Goal: Information Seeking & Learning: Check status

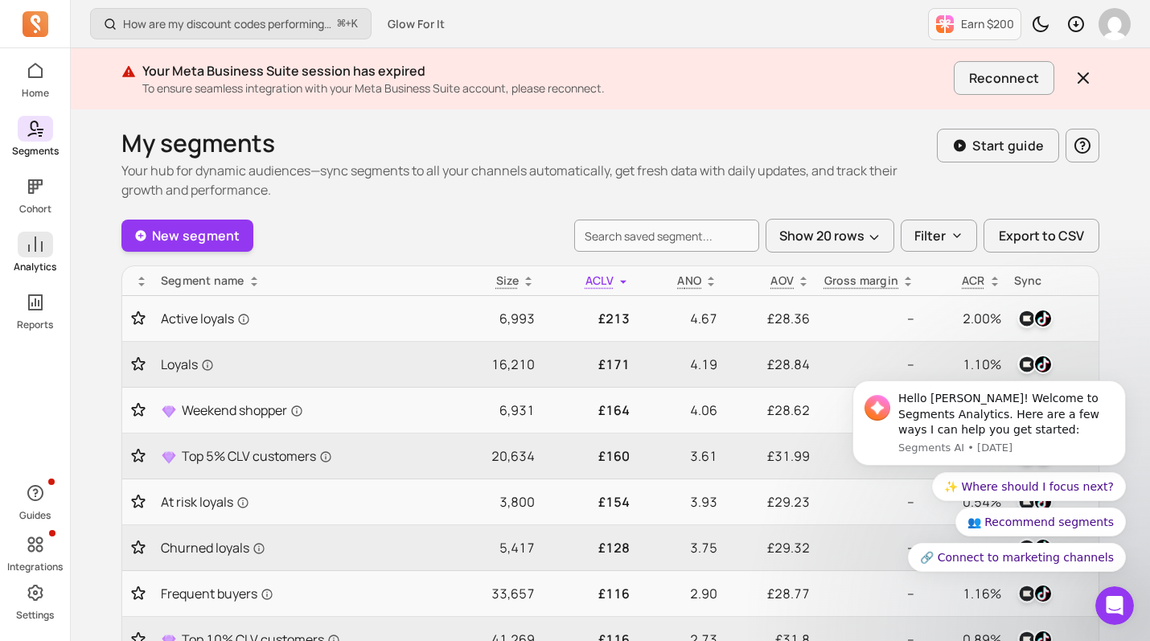
click at [45, 261] on p "Analytics" at bounding box center [35, 267] width 43 height 13
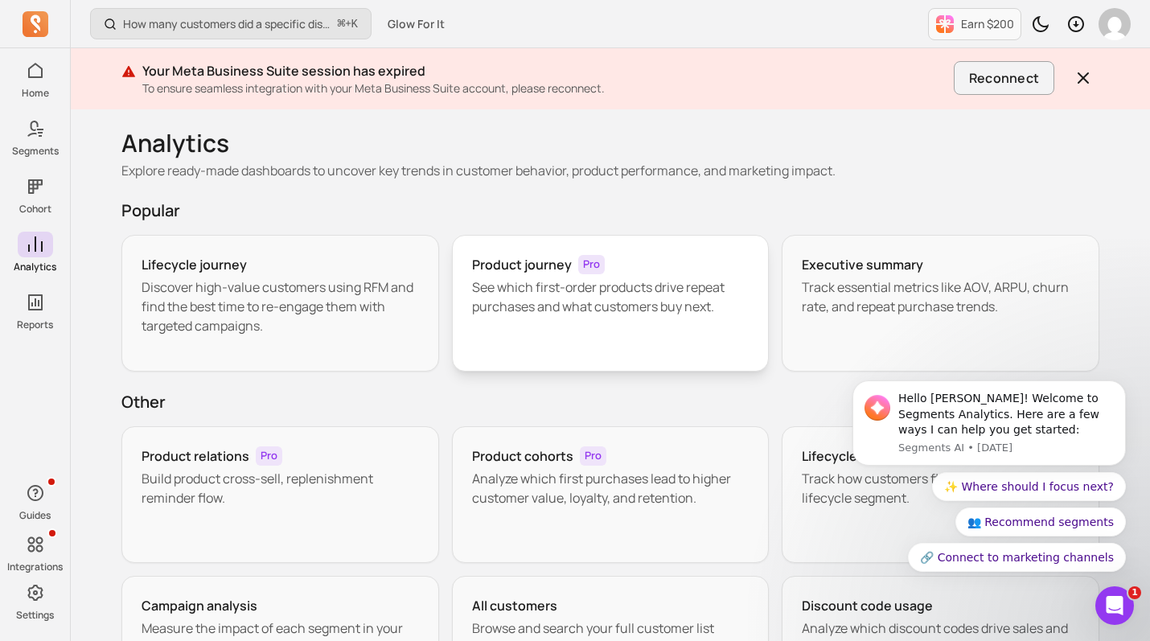
click at [519, 326] on div "Product journey Pro See which first-order products drive repeat purchases and w…" at bounding box center [611, 303] width 318 height 137
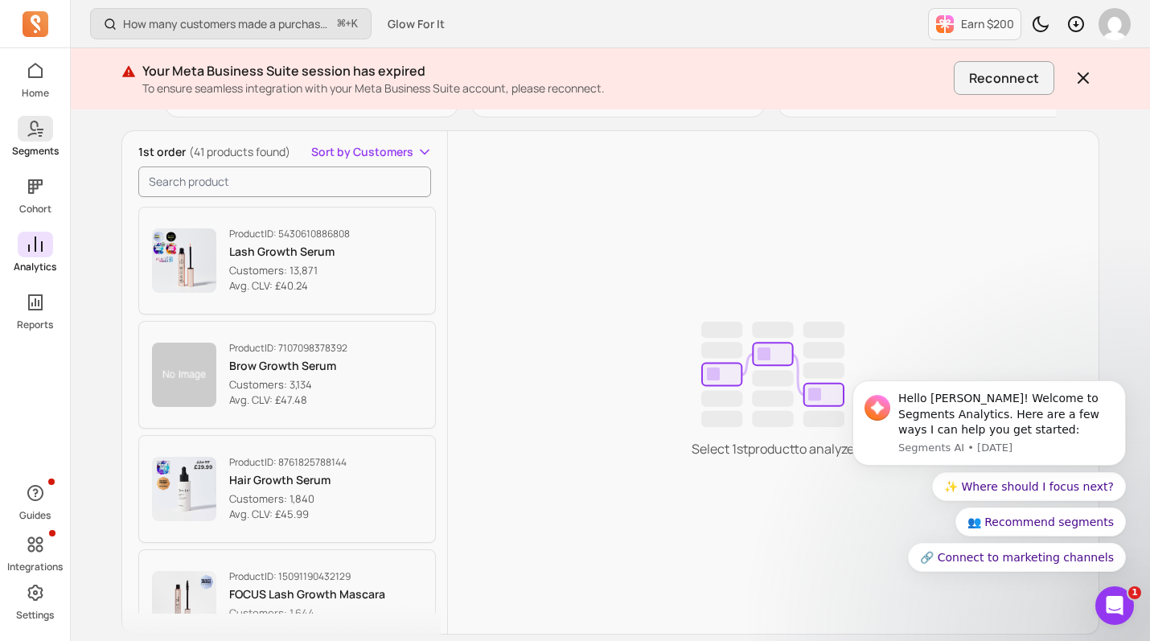
scroll to position [183, 0]
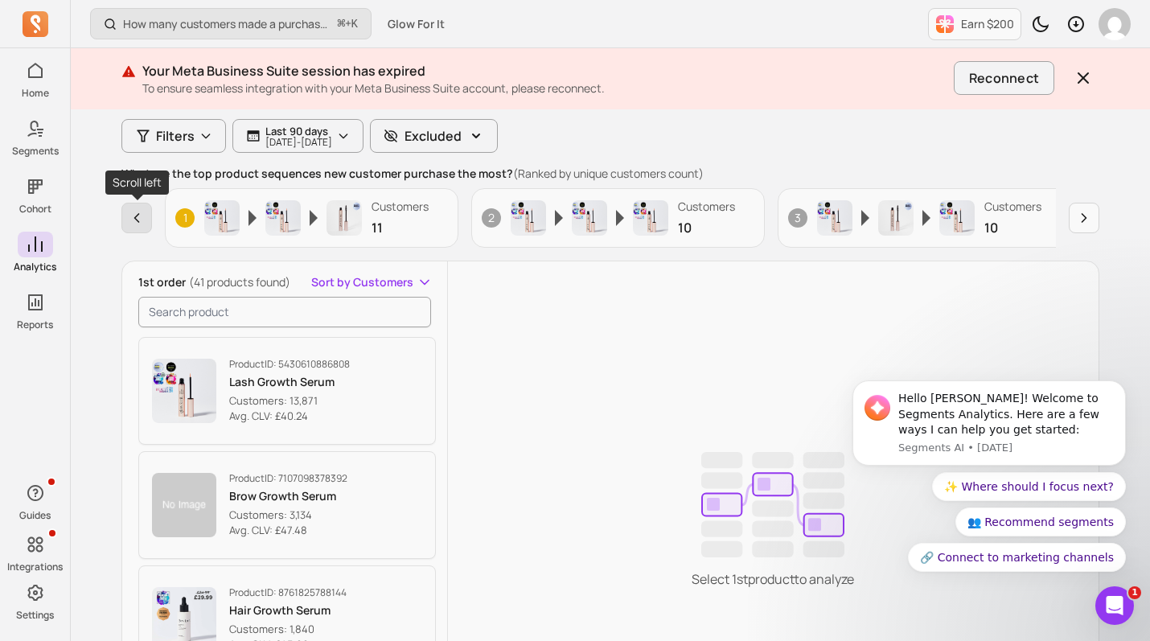
click at [133, 220] on icon "button" at bounding box center [137, 218] width 16 height 16
click at [302, 138] on p "[DATE] - [DATE]" at bounding box center [298, 142] width 67 height 10
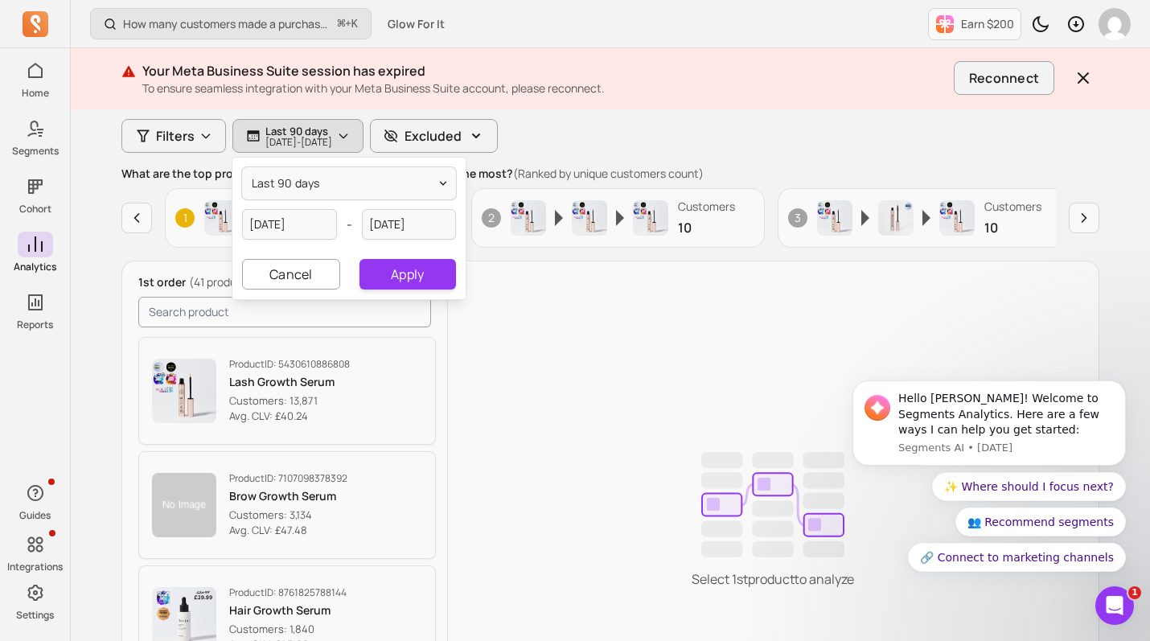
click at [670, 133] on div "Title Variant SKU Type Collection Filters Last 90 days [DATE] - [DATE] last 90 …" at bounding box center [610, 464] width 978 height 767
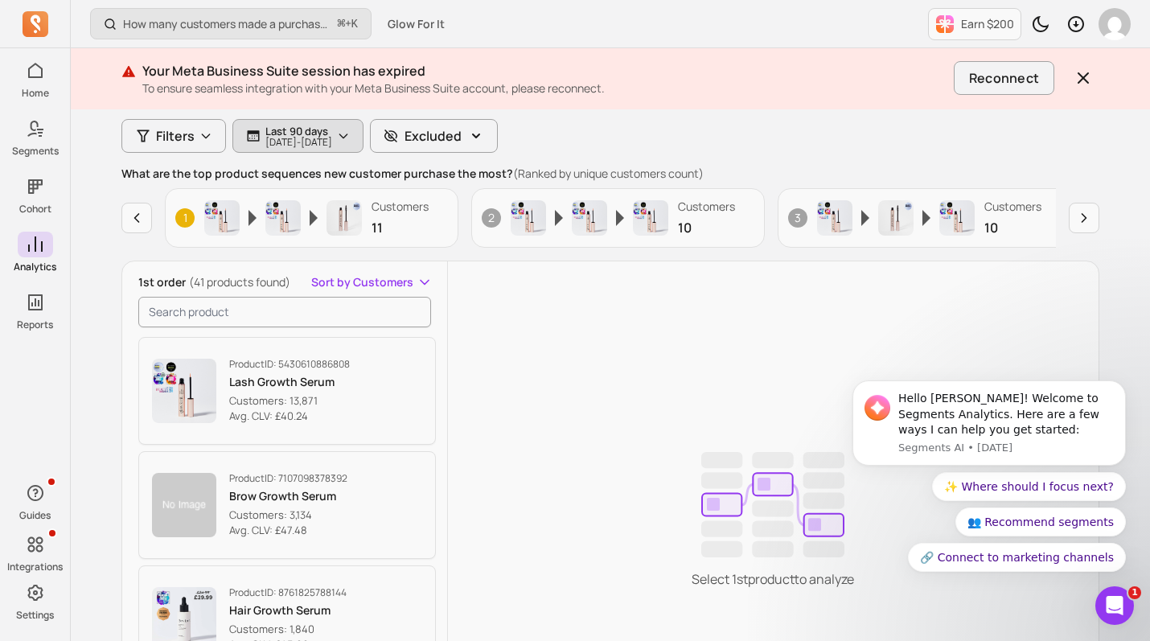
click at [347, 135] on icon "button" at bounding box center [342, 136] width 7 height 4
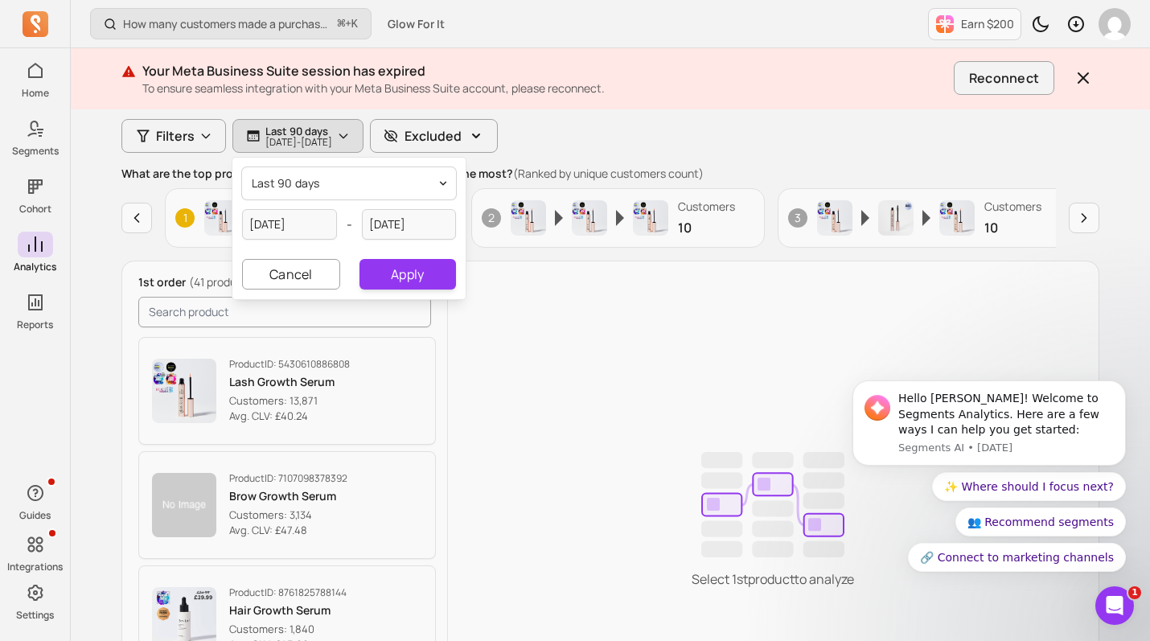
click at [314, 183] on span "last 90 days" at bounding box center [286, 183] width 68 height 16
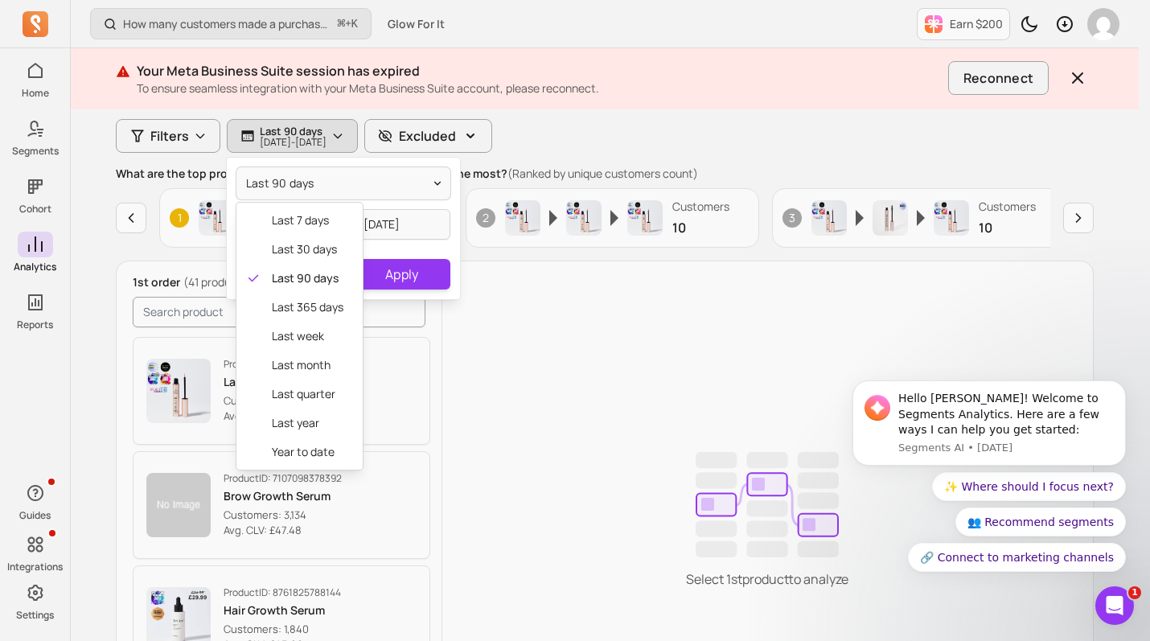
click at [412, 215] on div "last 90 days last 7 days last 30 days last 90 days last 365 days last week last…" at bounding box center [343, 229] width 233 height 142
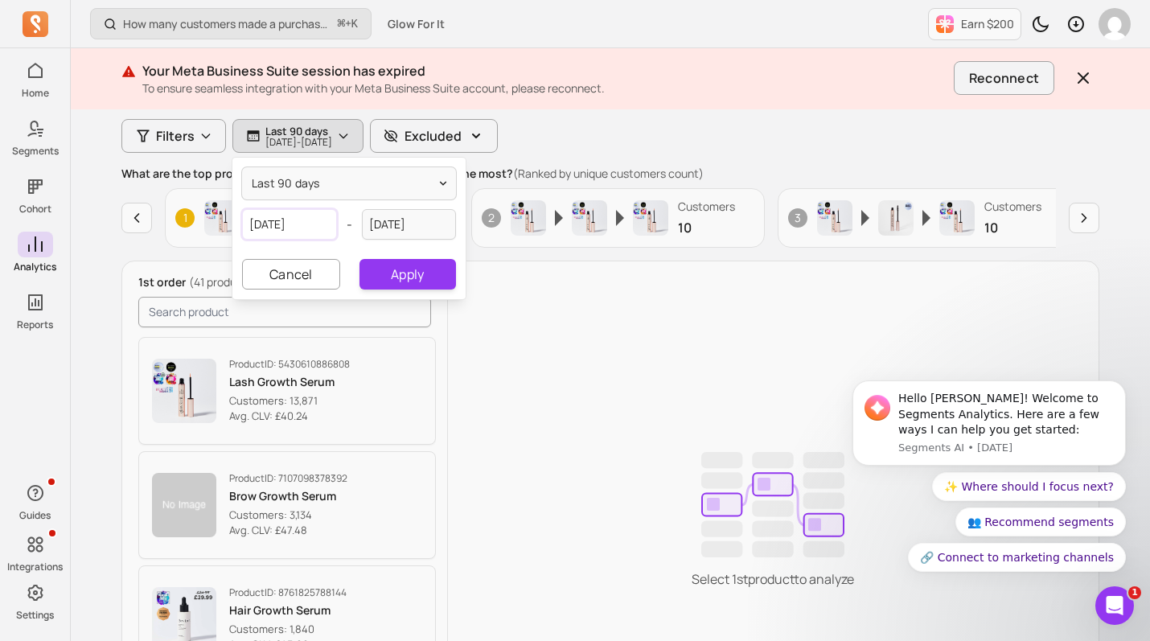
select select "2025"
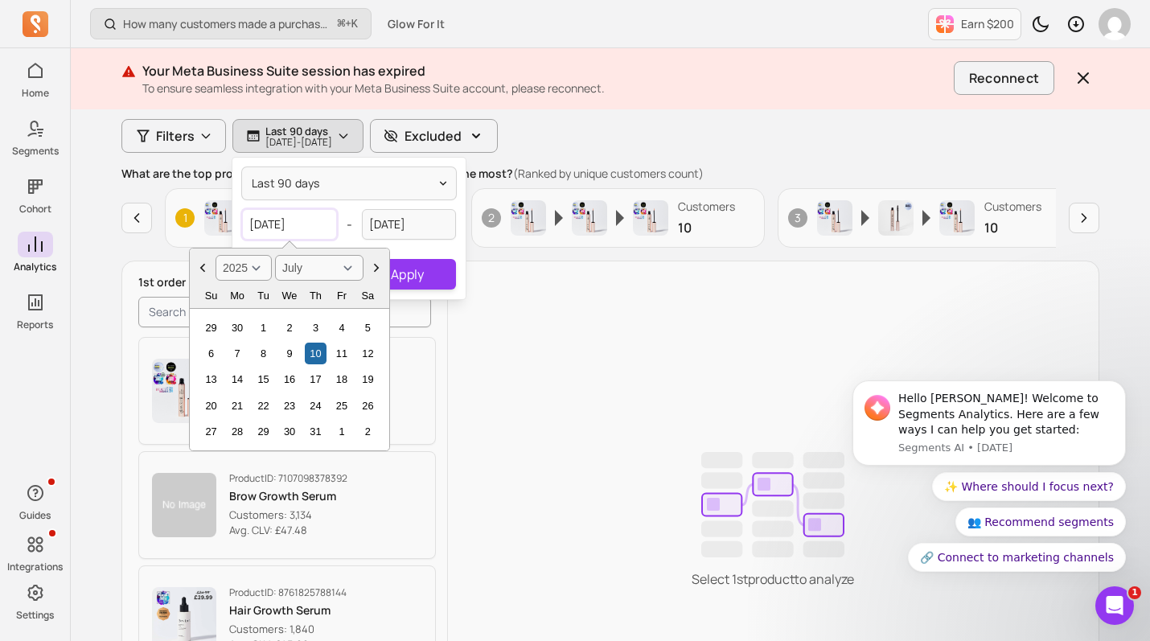
click at [300, 226] on input "[DATE]" at bounding box center [289, 224] width 95 height 31
click at [377, 266] on icon "Choose Date" at bounding box center [376, 268] width 16 height 16
click at [207, 268] on icon "Choose Date" at bounding box center [203, 268] width 16 height 16
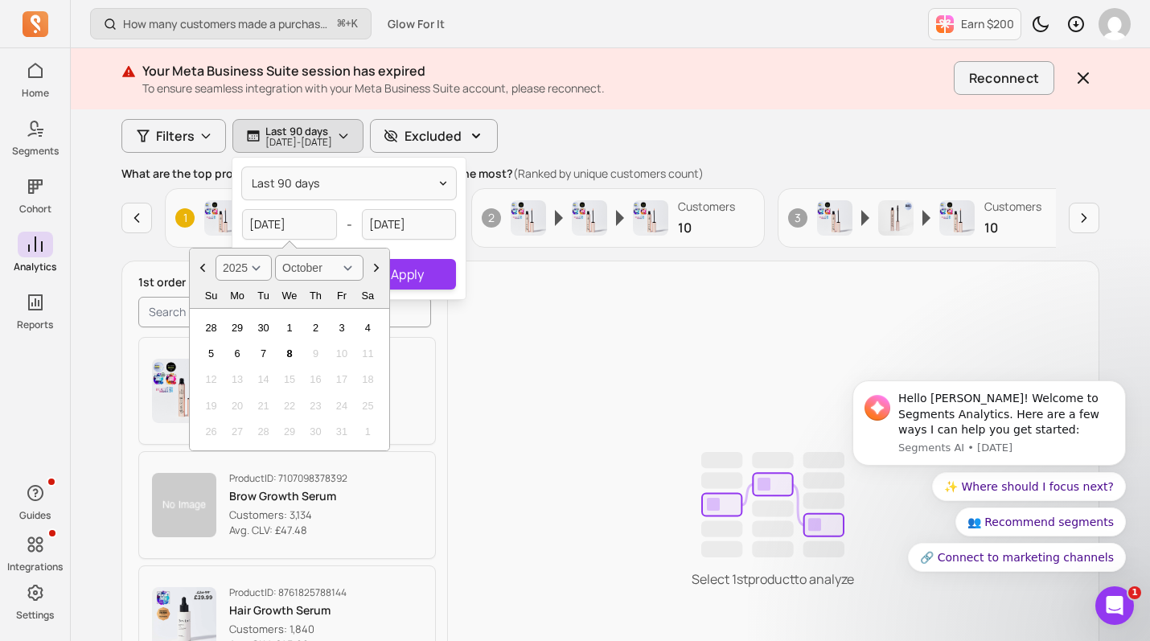
select select "September"
click at [235, 327] on div "1" at bounding box center [237, 328] width 22 height 22
type input "[DATE]"
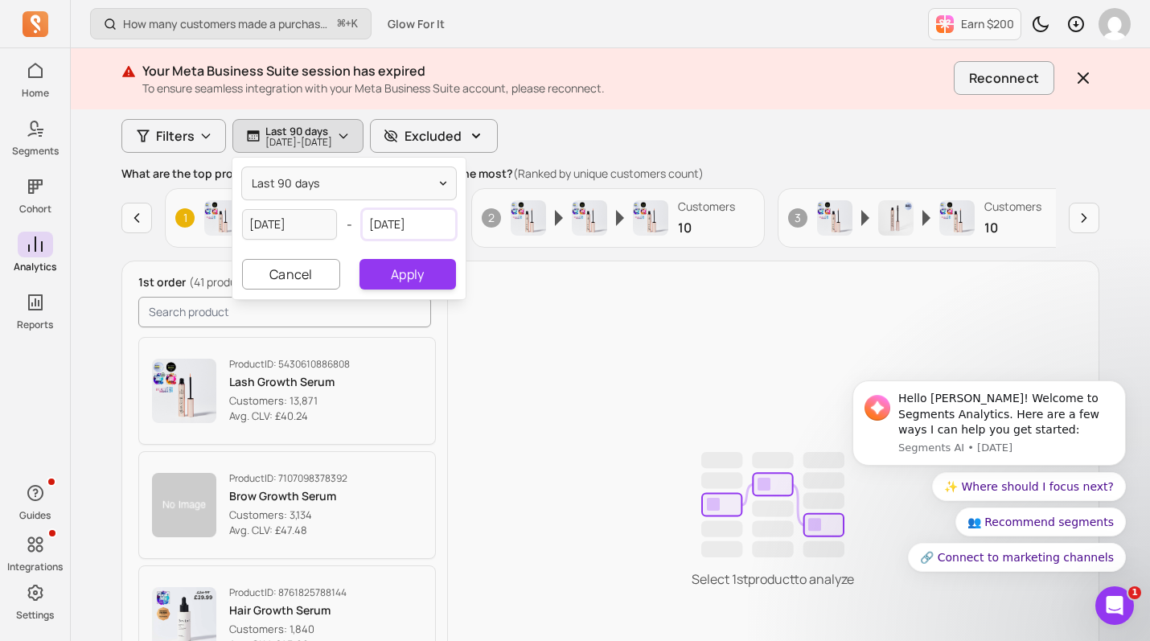
select select "2025"
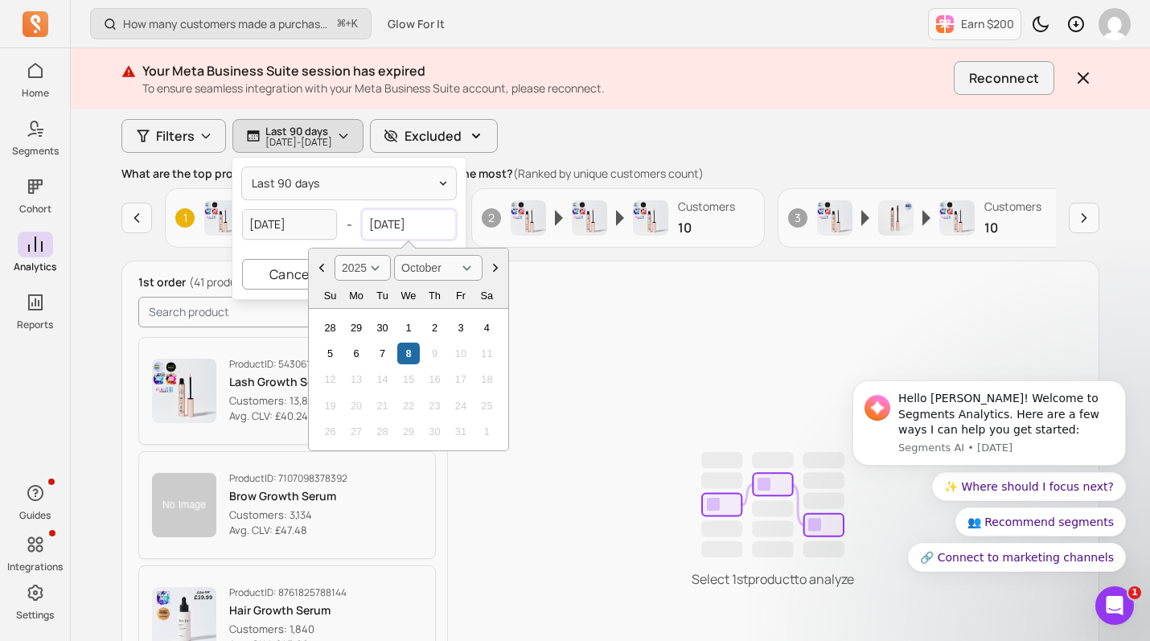
click at [414, 228] on input "[DATE]" at bounding box center [409, 224] width 95 height 31
click at [320, 271] on icon "Choose Date" at bounding box center [322, 268] width 16 height 16
select select "September"
click at [380, 429] on div "30" at bounding box center [382, 432] width 22 height 22
type input "[DATE]"
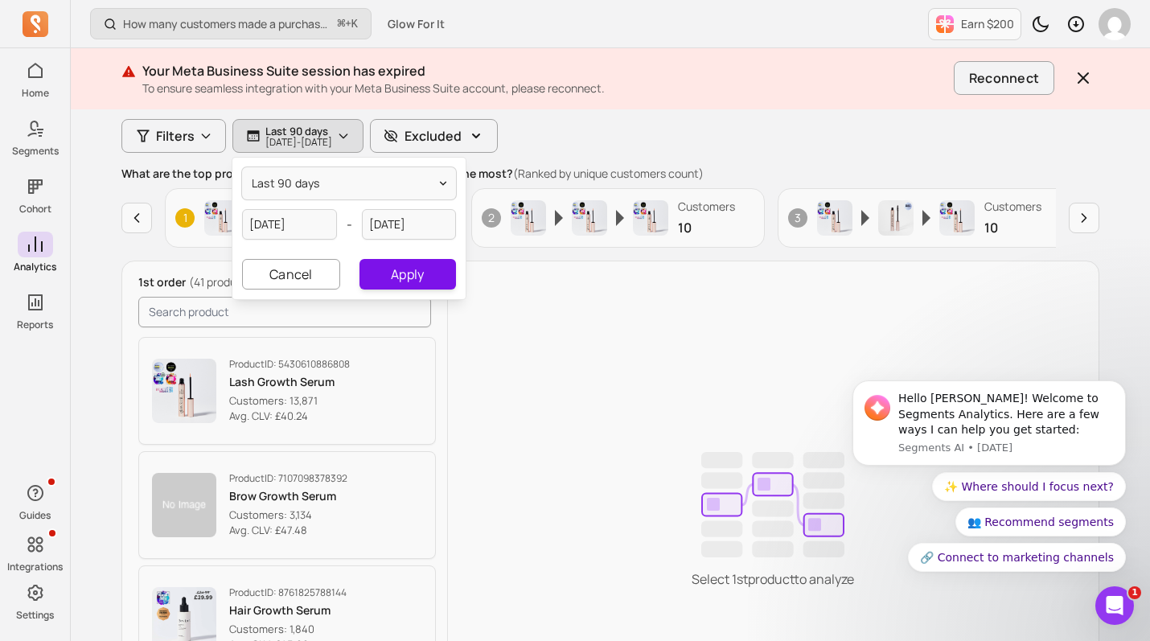
click at [411, 273] on button "Apply" at bounding box center [407, 274] width 96 height 31
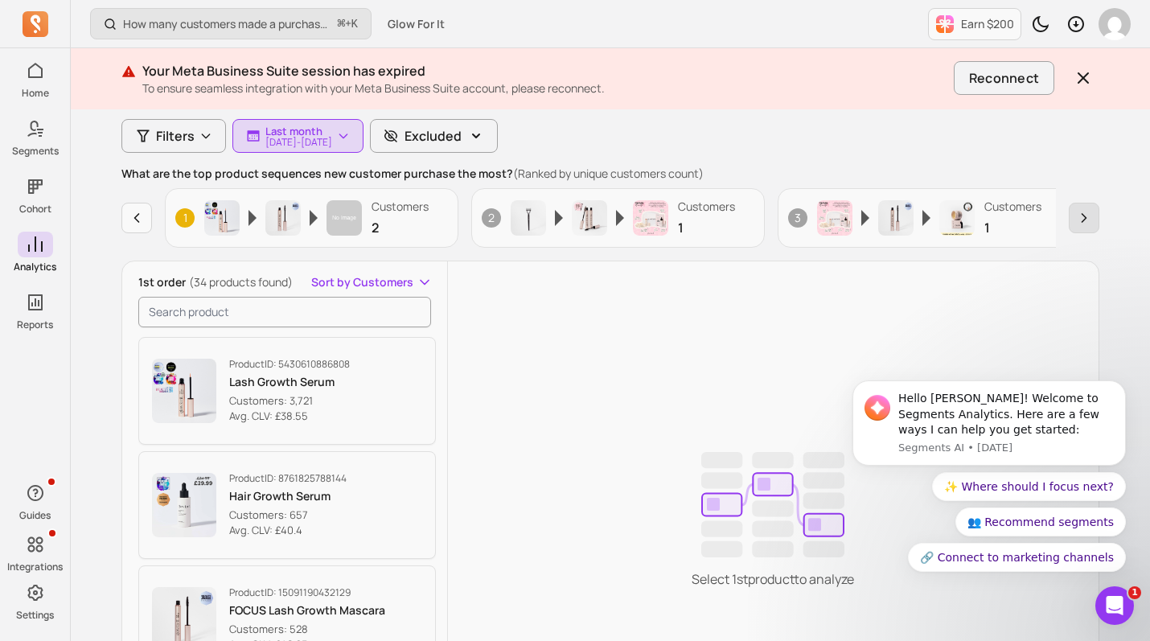
click at [1092, 230] on button "button" at bounding box center [1084, 218] width 31 height 31
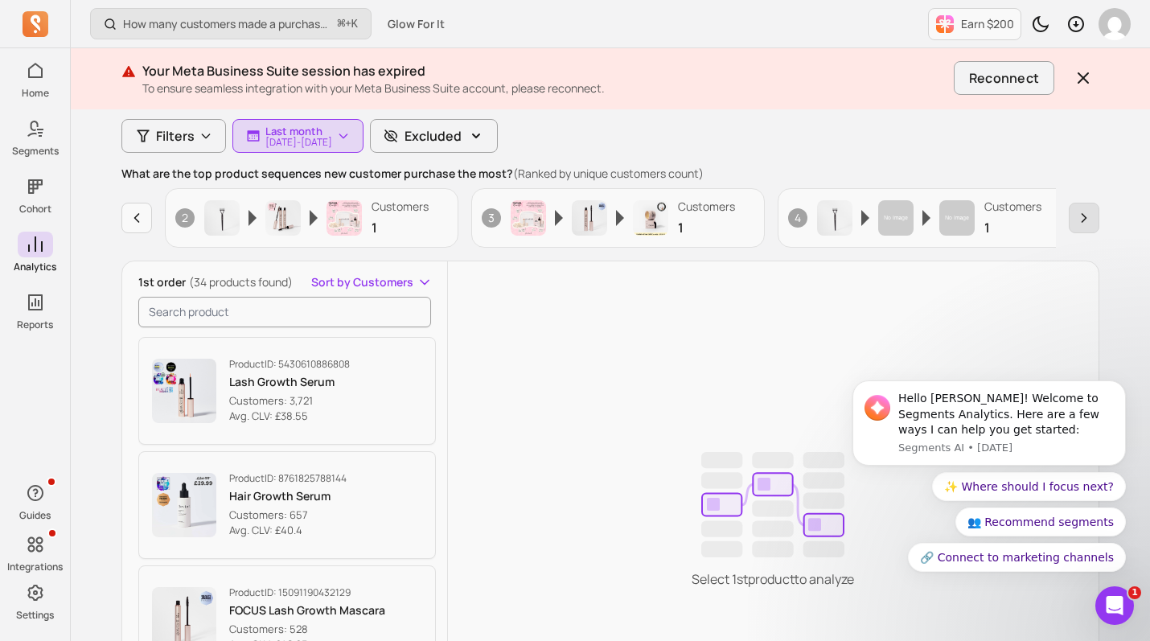
click at [1092, 230] on button "button" at bounding box center [1084, 218] width 31 height 31
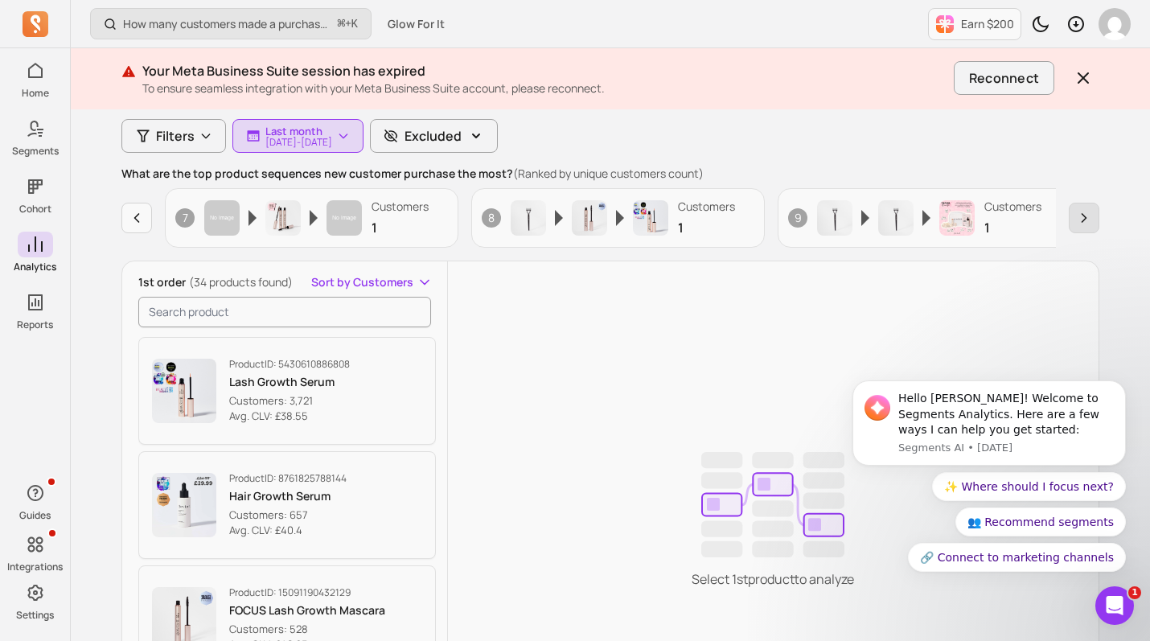
click at [1092, 230] on button "button" at bounding box center [1084, 218] width 31 height 31
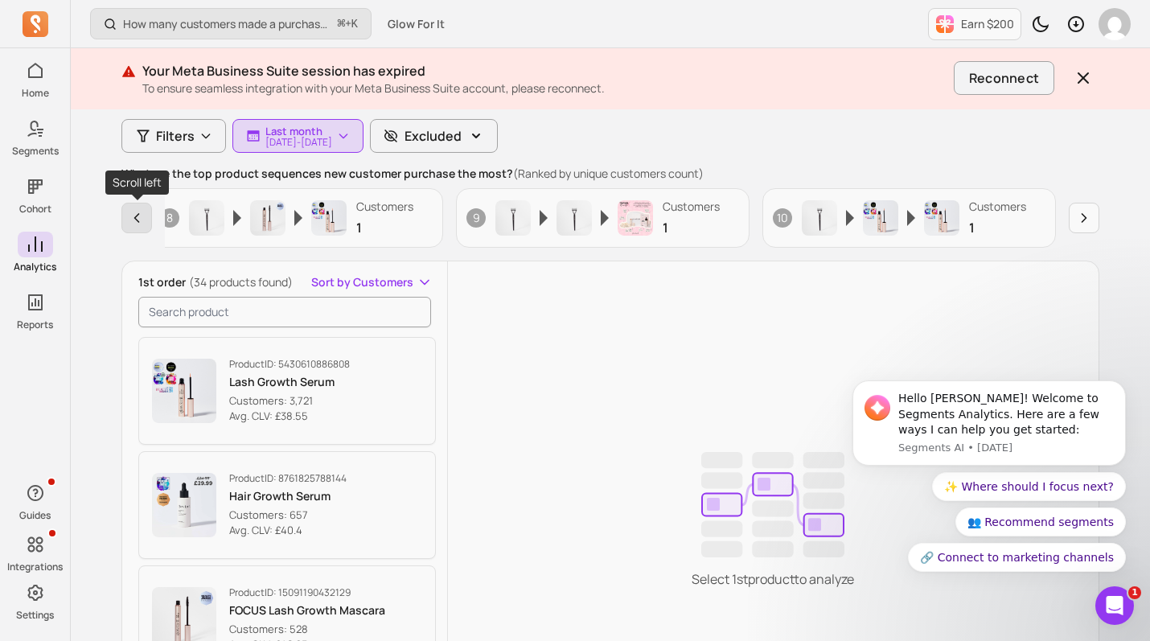
click at [138, 219] on icon "button" at bounding box center [137, 218] width 16 height 16
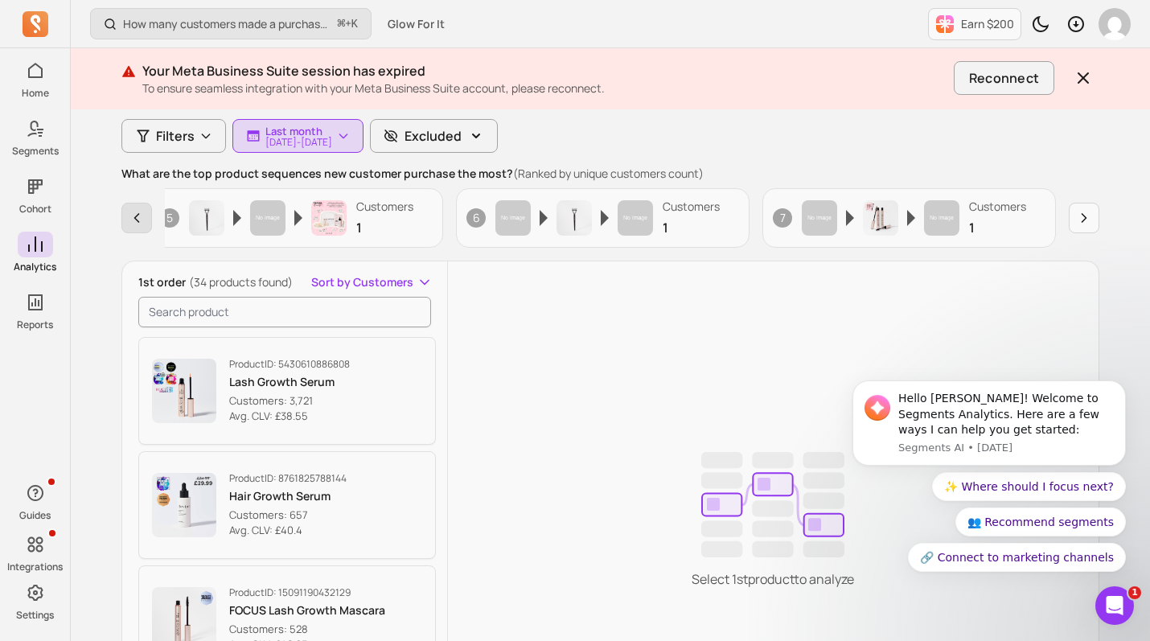
click at [138, 219] on icon "button" at bounding box center [137, 218] width 16 height 16
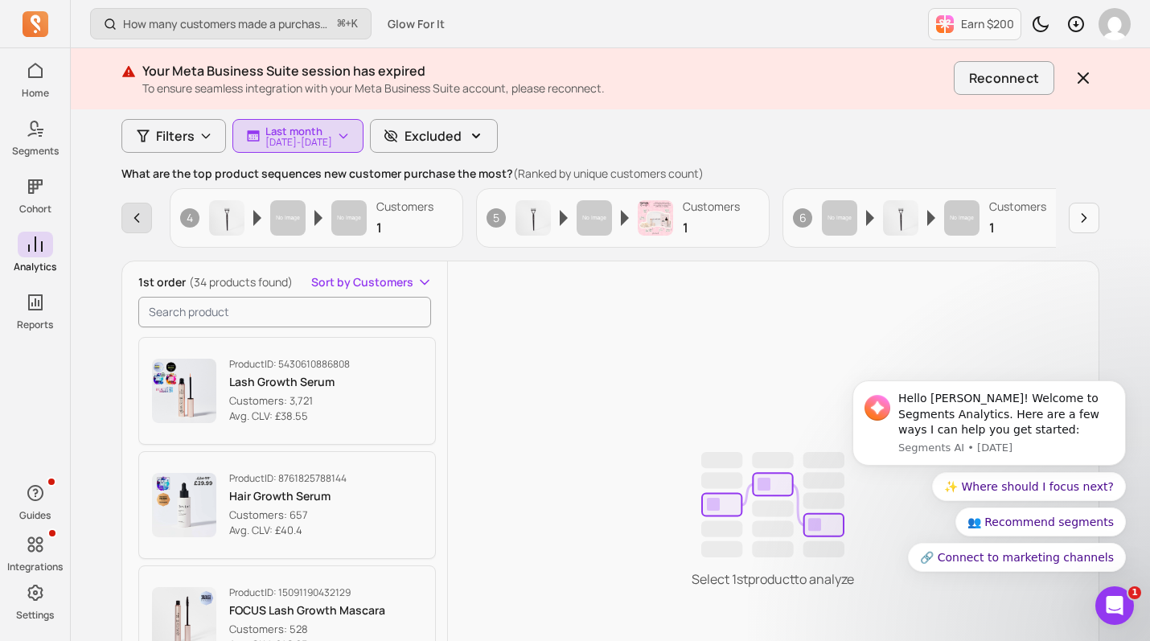
click at [138, 219] on icon "button" at bounding box center [137, 218] width 16 height 16
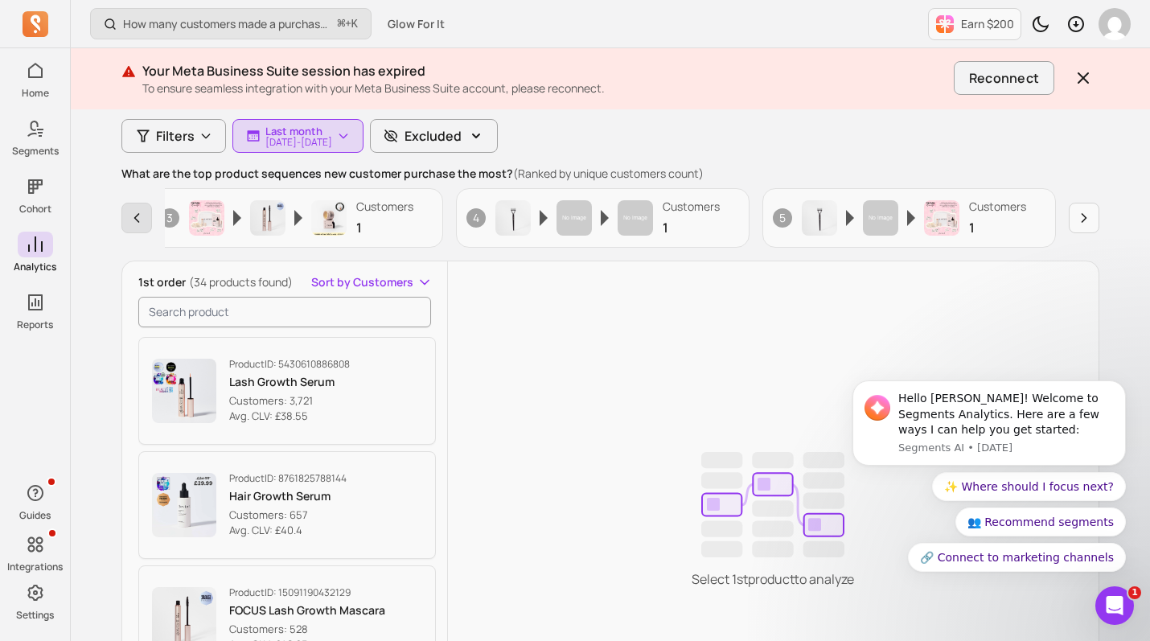
click at [138, 219] on icon "button" at bounding box center [137, 218] width 16 height 16
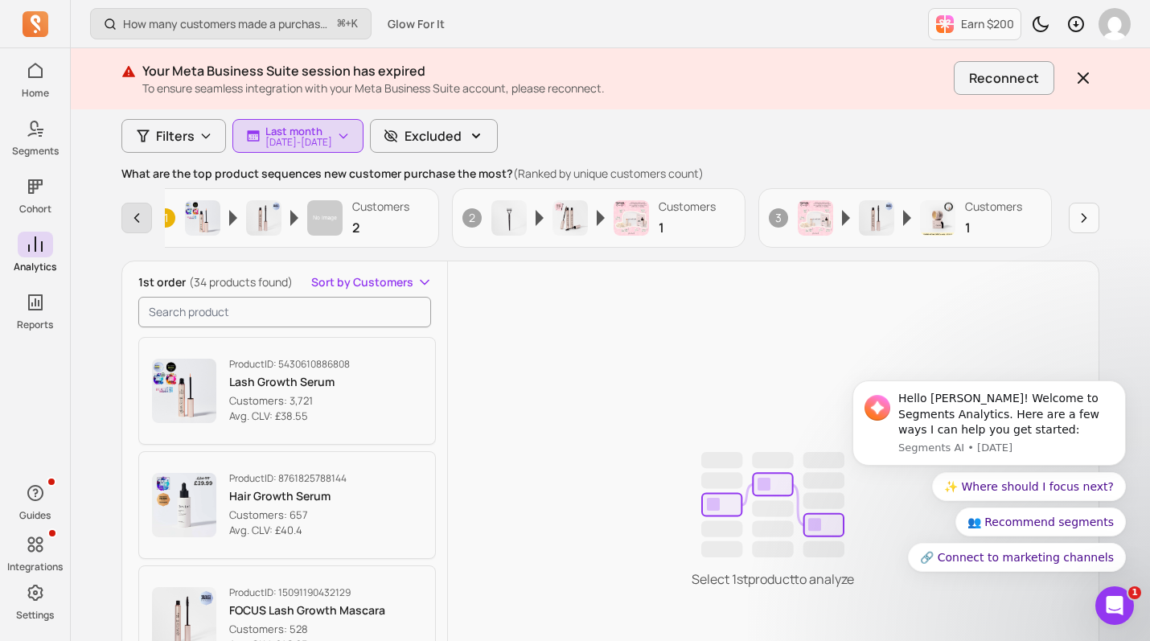
scroll to position [0, 15]
click at [138, 219] on icon "button" at bounding box center [137, 218] width 16 height 16
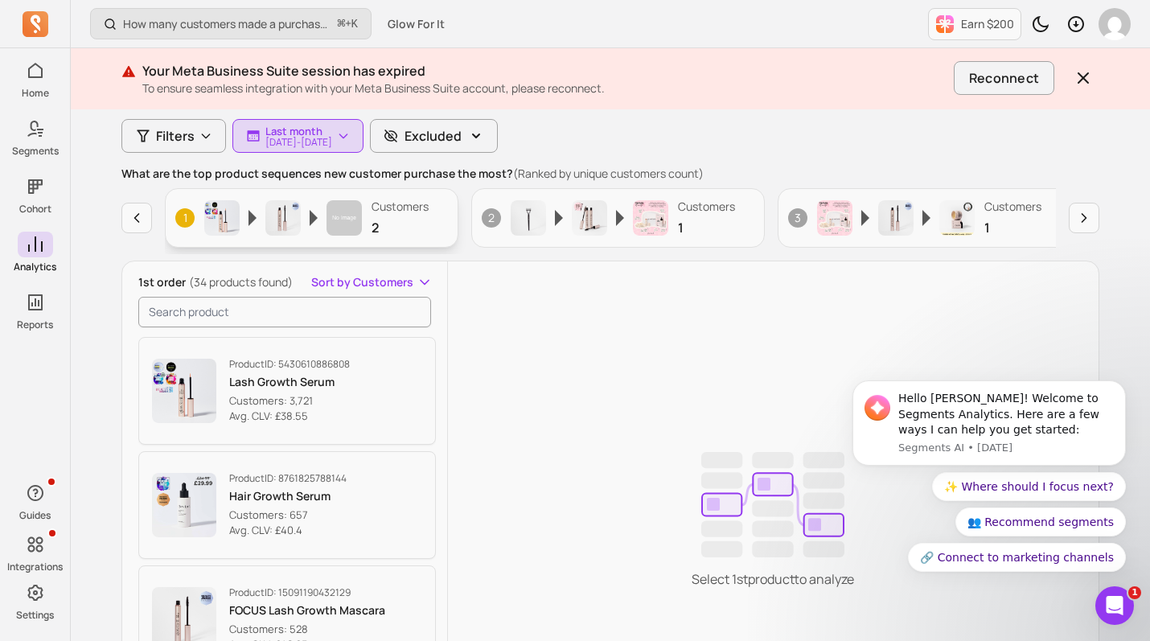
click at [426, 219] on p "2" at bounding box center [399, 227] width 57 height 19
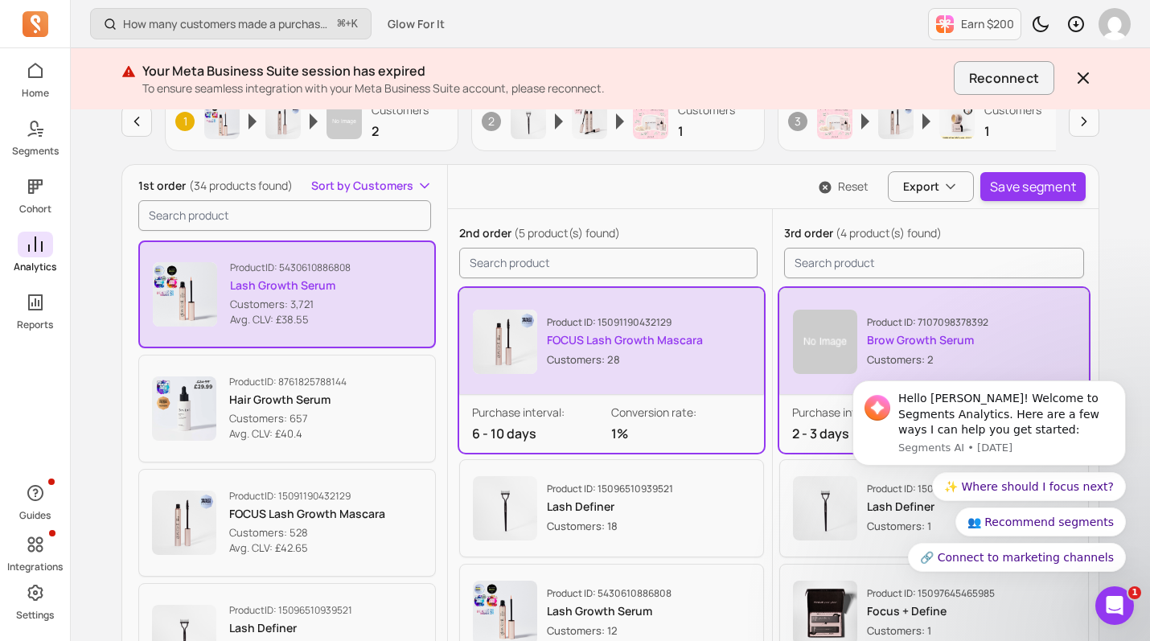
scroll to position [464, 0]
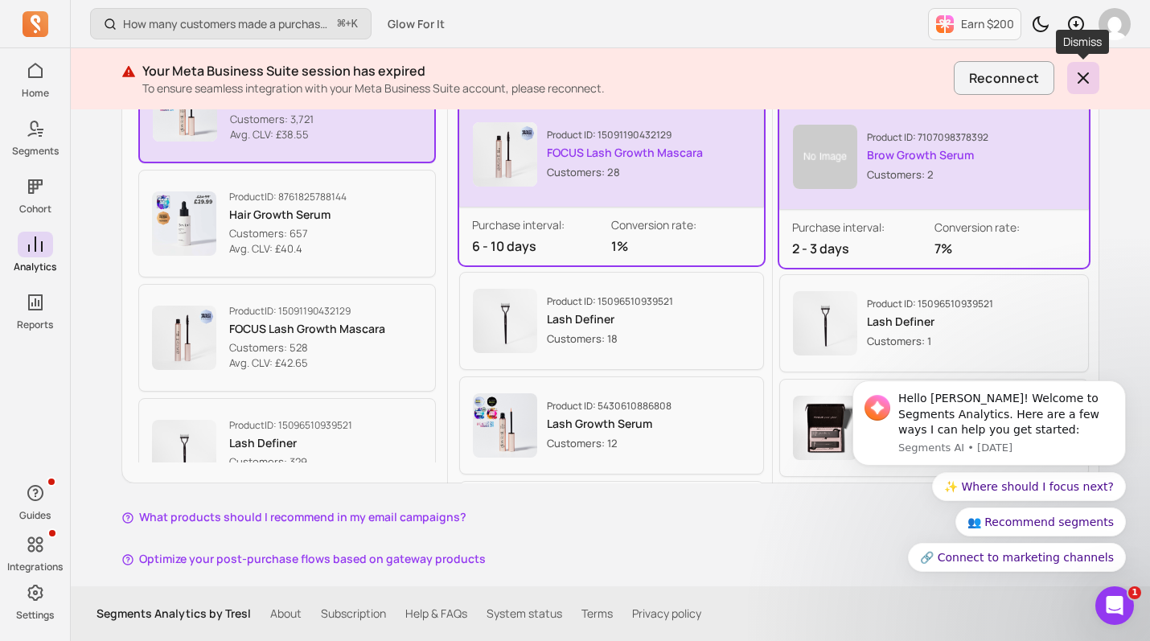
click at [1085, 76] on icon "button" at bounding box center [1083, 78] width 10 height 10
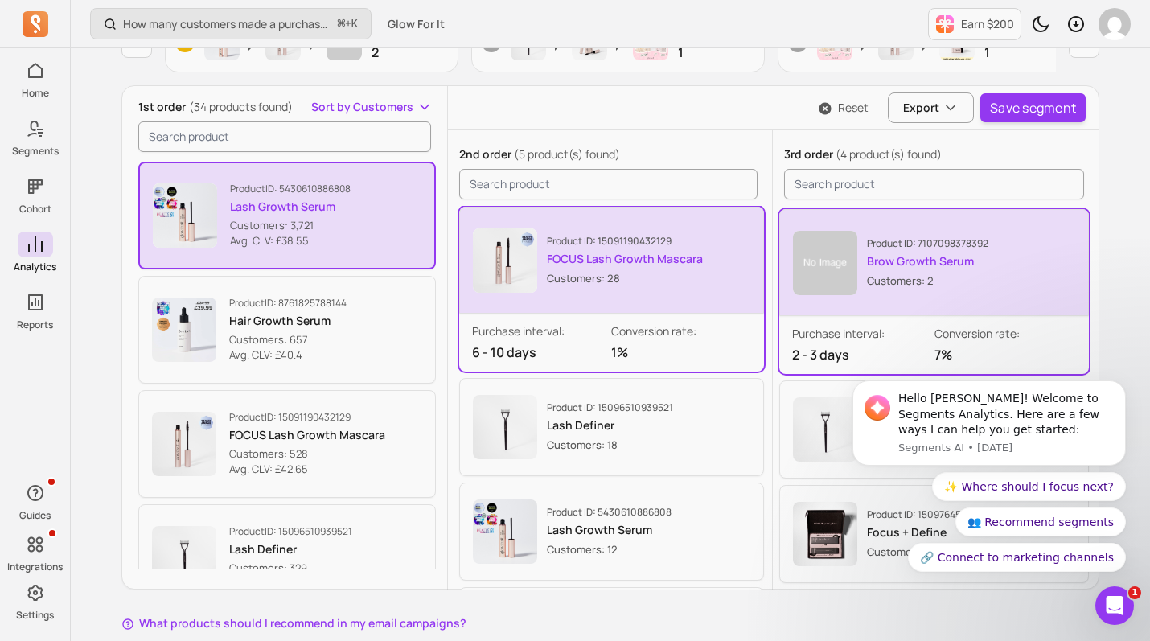
scroll to position [104, 0]
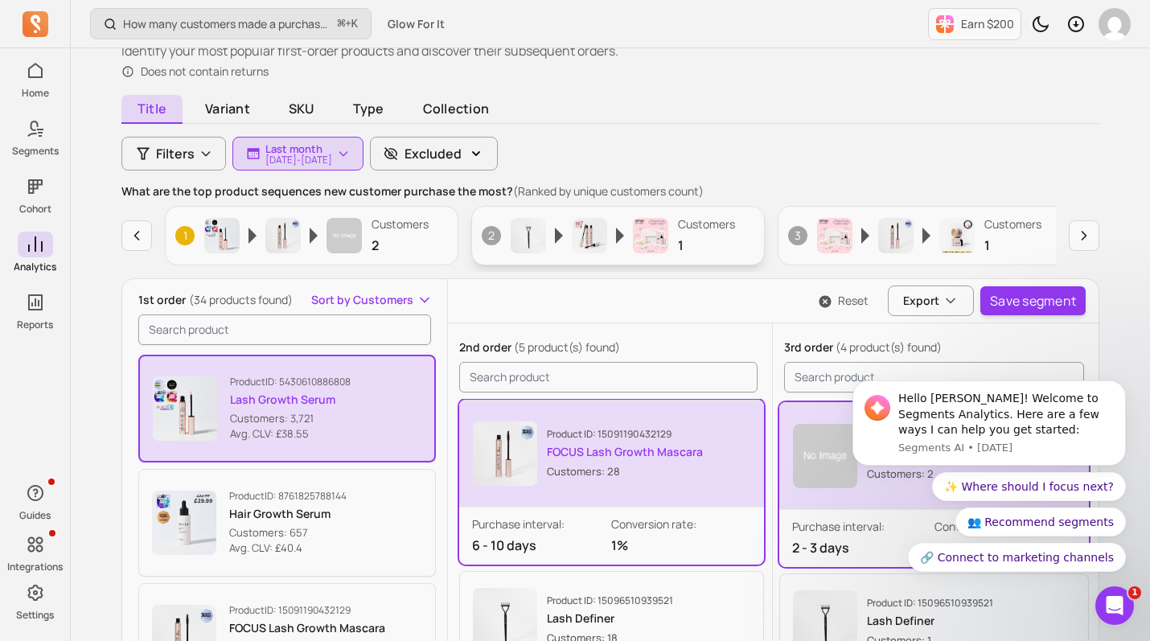
click at [737, 248] on div "2 Customers 1" at bounding box center [617, 235] width 293 height 59
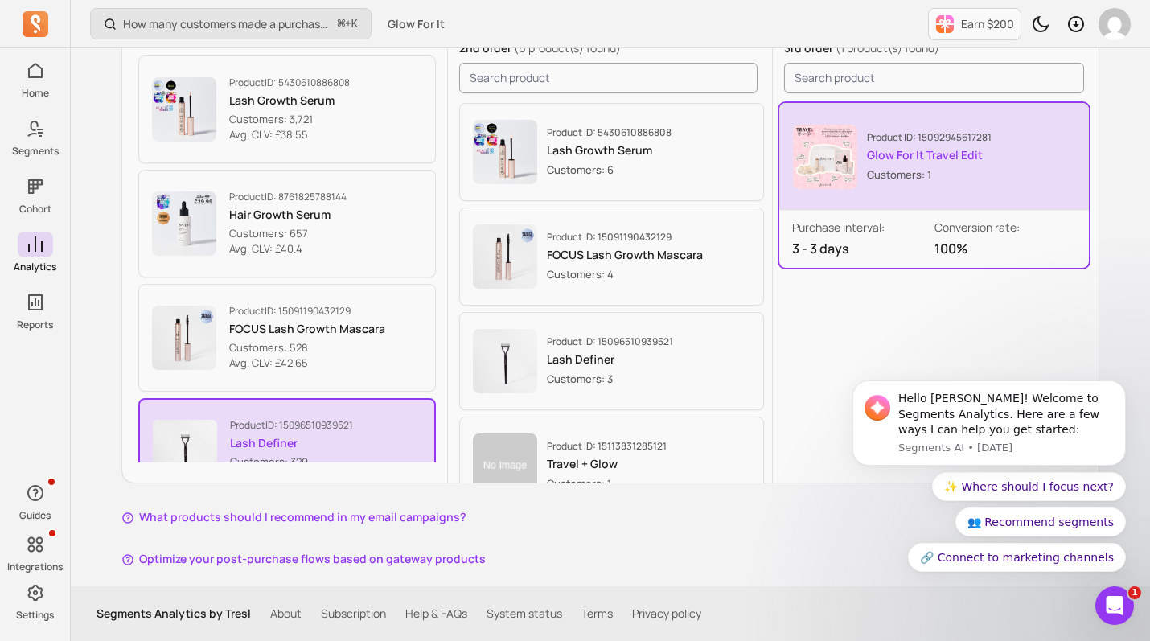
scroll to position [252, 0]
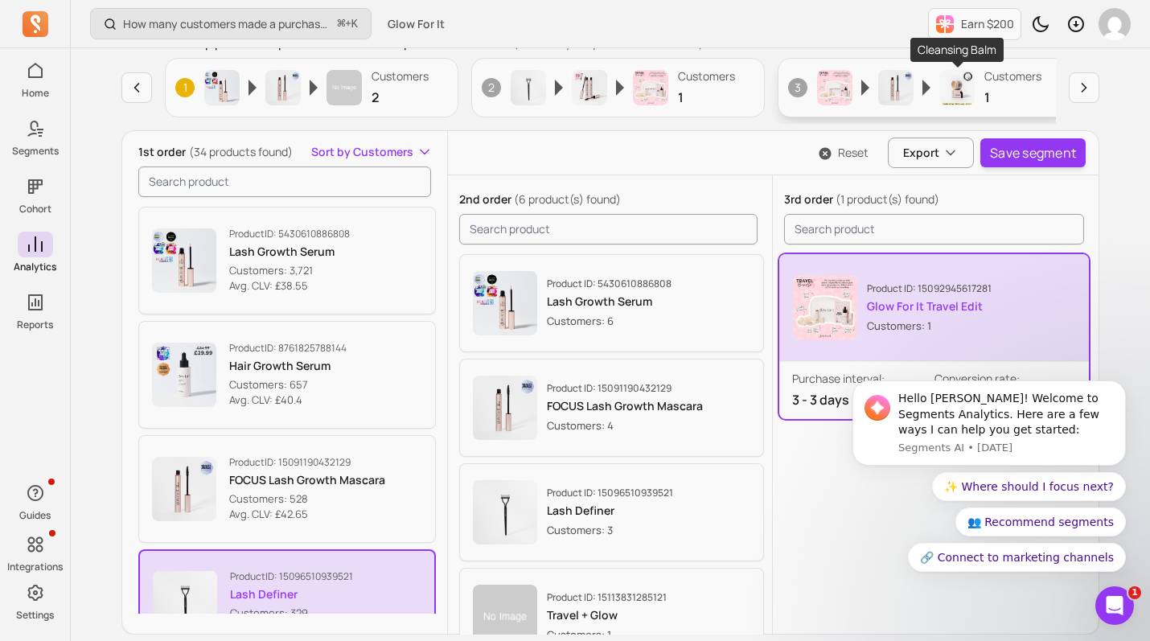
click at [963, 78] on img "button" at bounding box center [956, 87] width 35 height 35
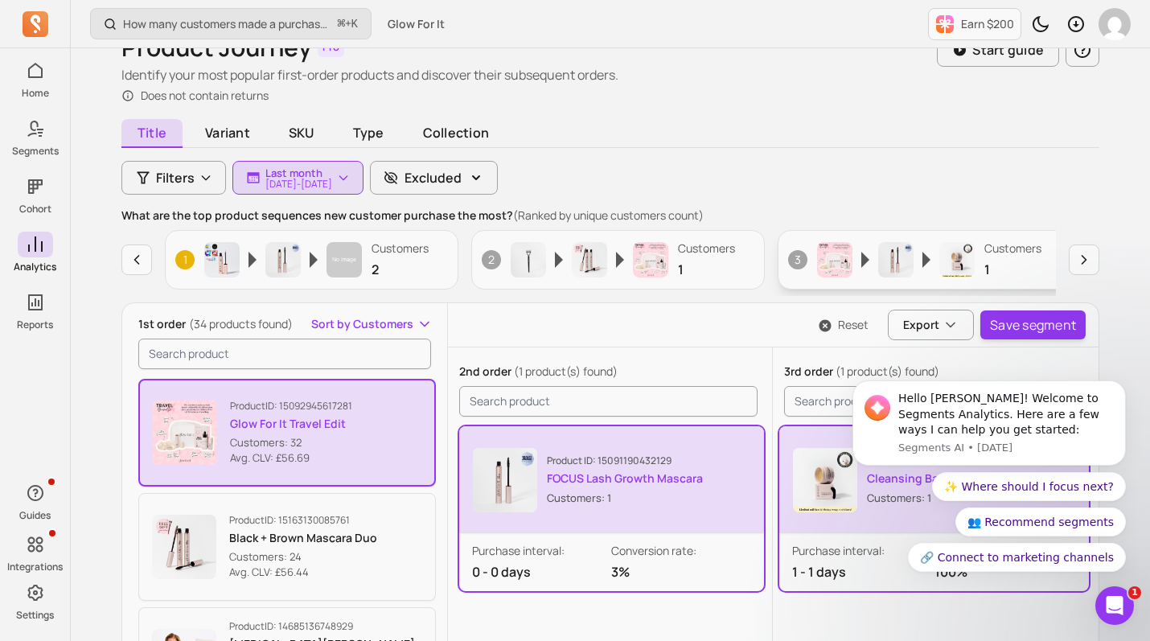
scroll to position [136, 0]
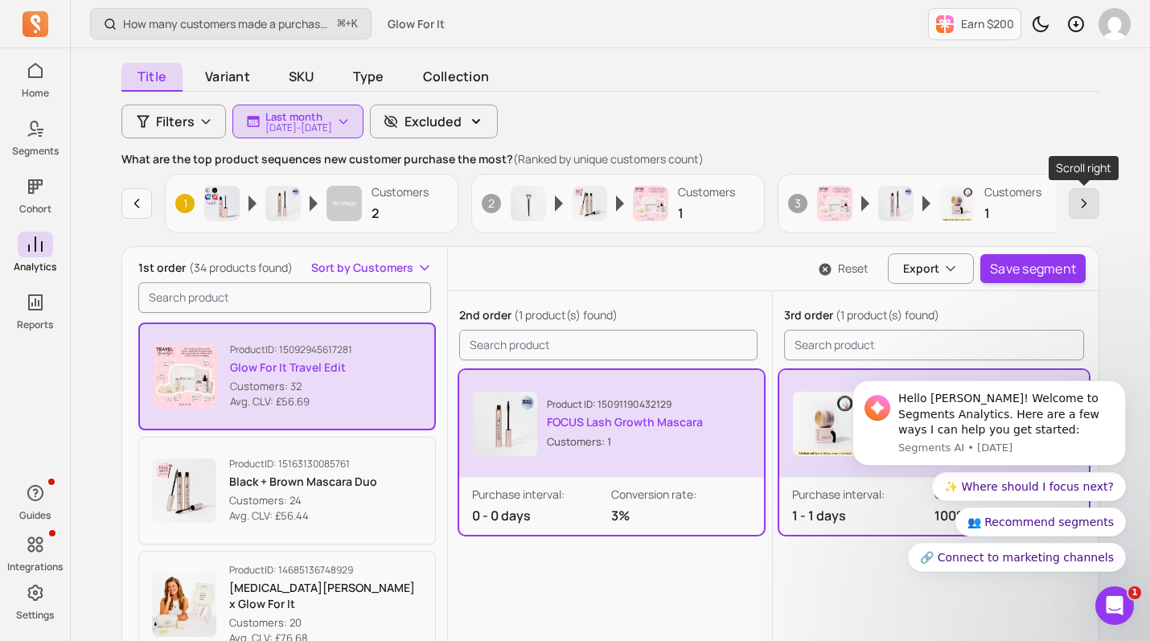
click at [1088, 205] on icon "button" at bounding box center [1084, 203] width 16 height 16
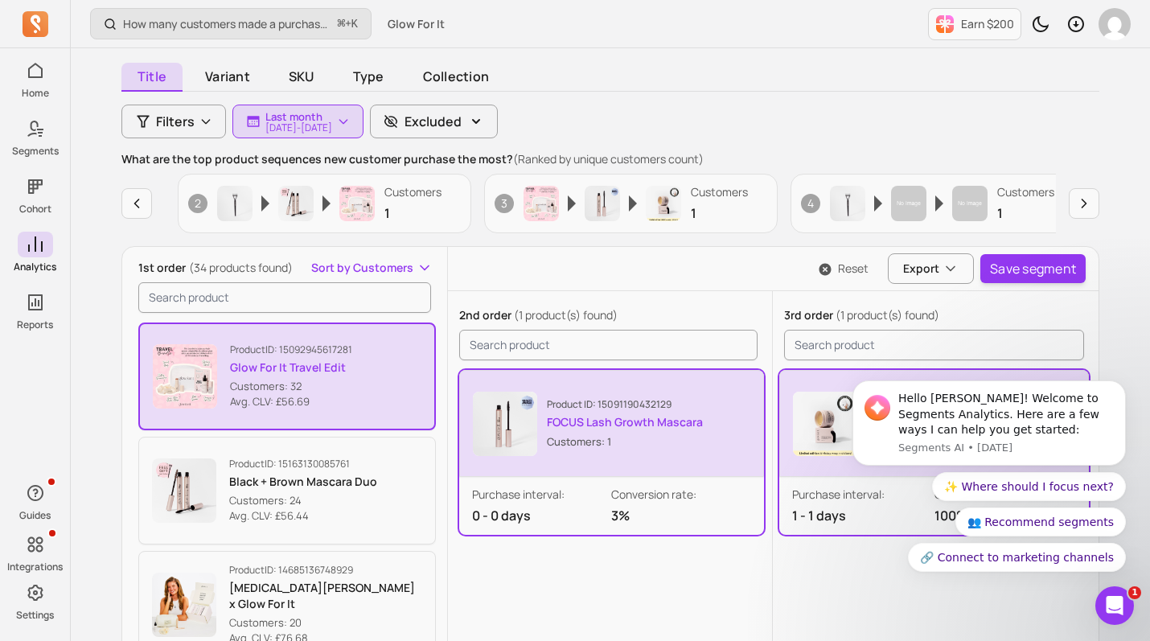
scroll to position [0, 306]
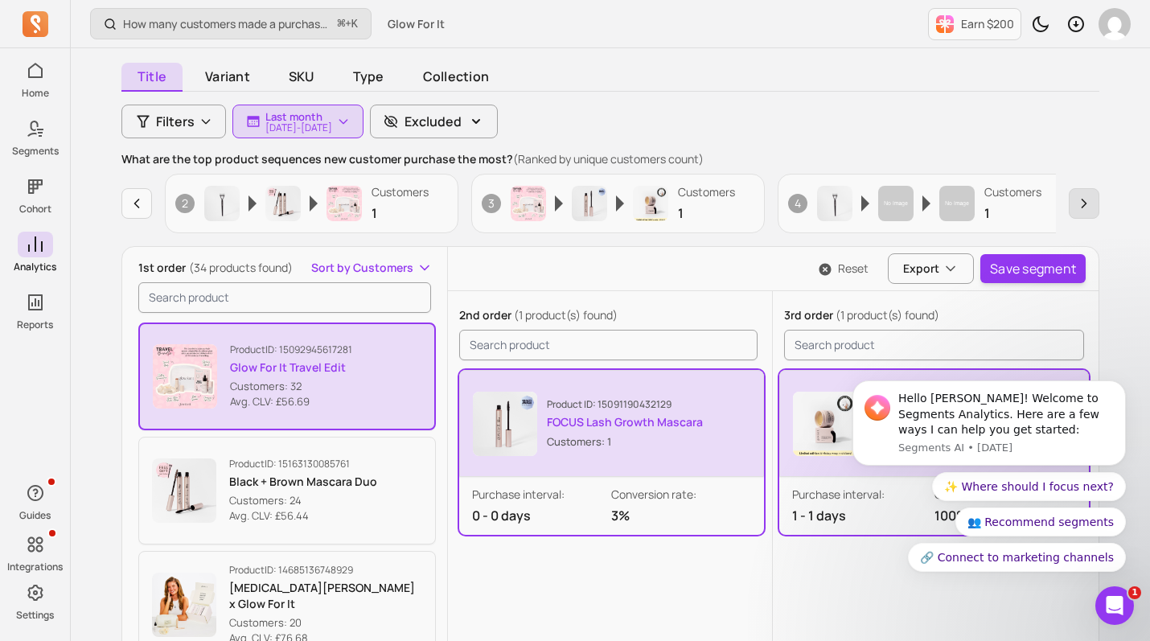
click at [1093, 203] on button "button" at bounding box center [1084, 203] width 31 height 31
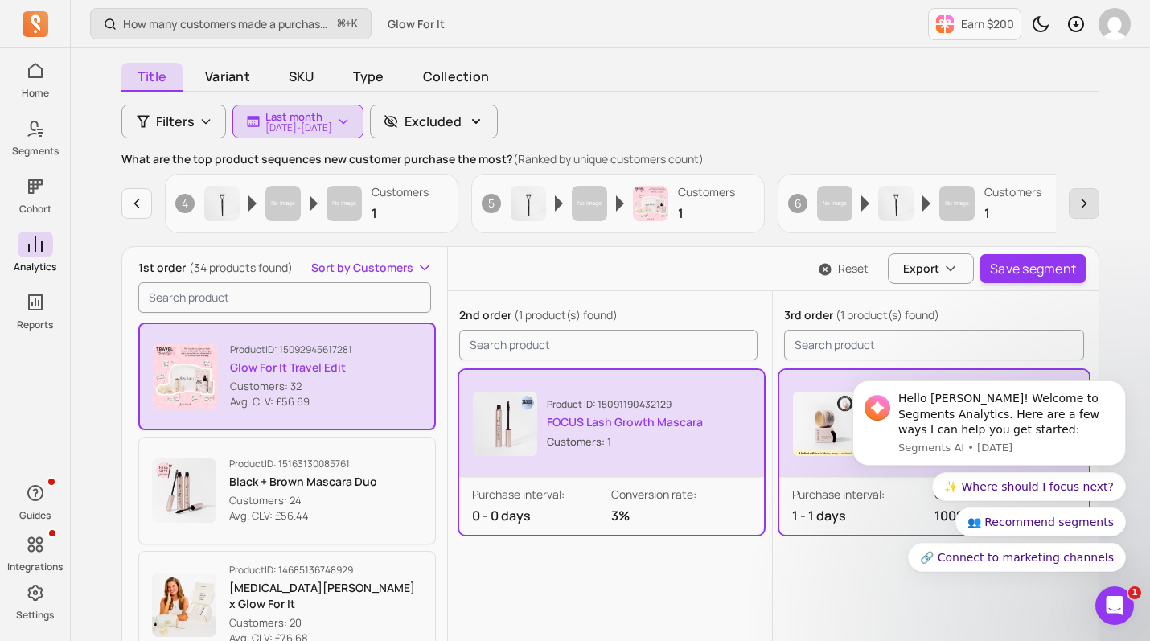
click at [1093, 203] on button "button" at bounding box center [1084, 203] width 31 height 31
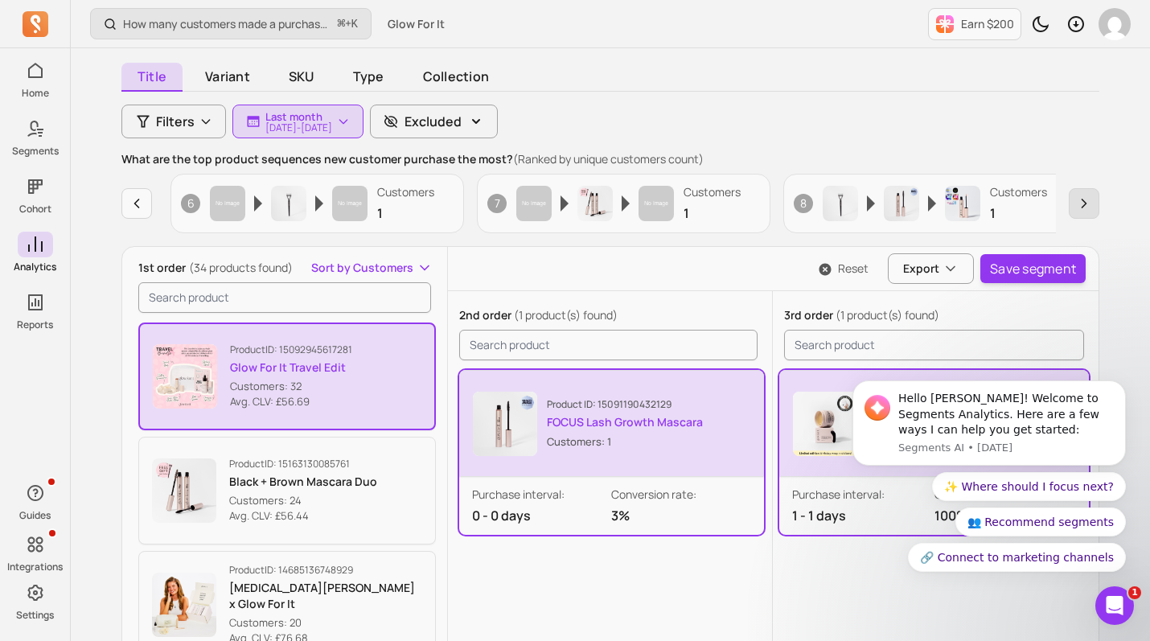
scroll to position [0, 1532]
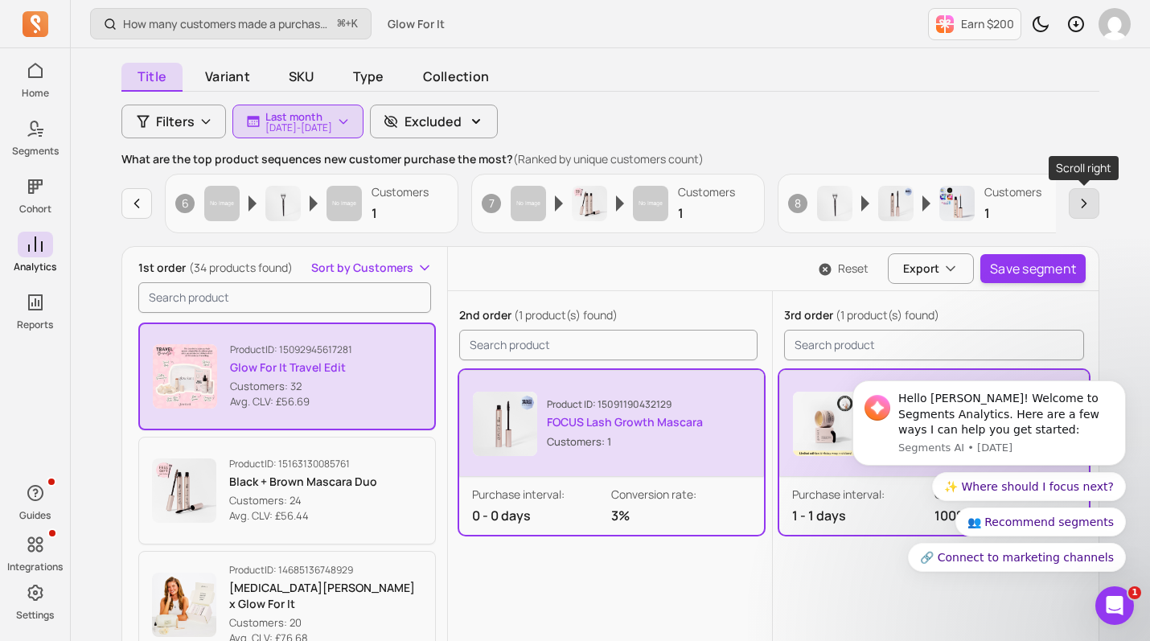
click at [1081, 208] on icon "button" at bounding box center [1084, 203] width 16 height 16
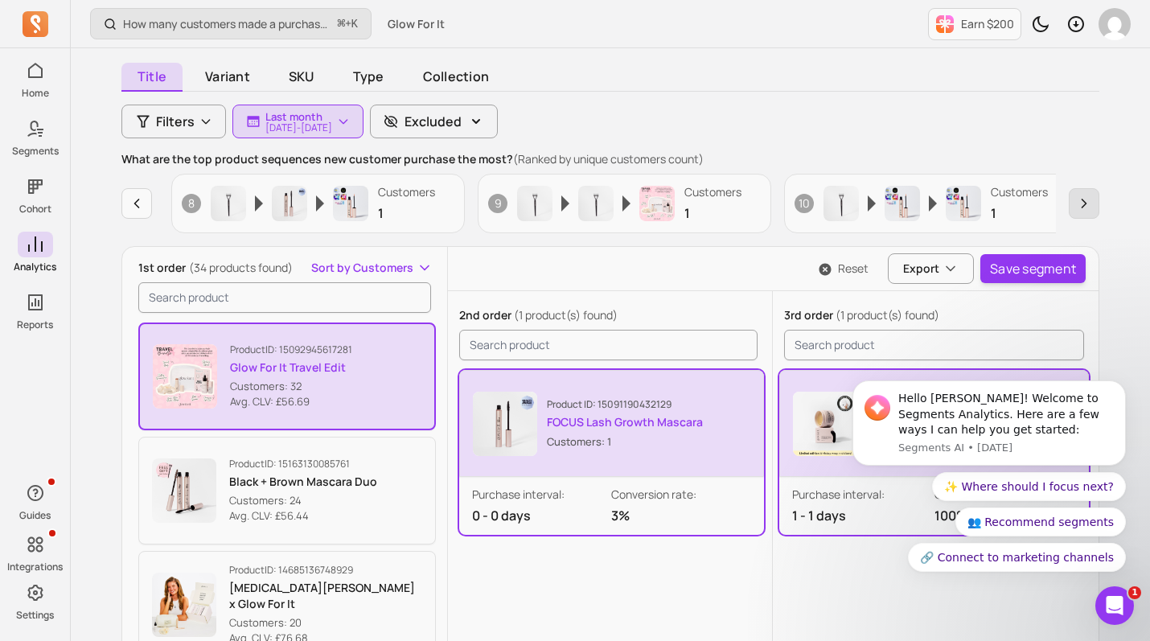
scroll to position [0, 2144]
click at [1081, 208] on icon "button" at bounding box center [1084, 203] width 16 height 16
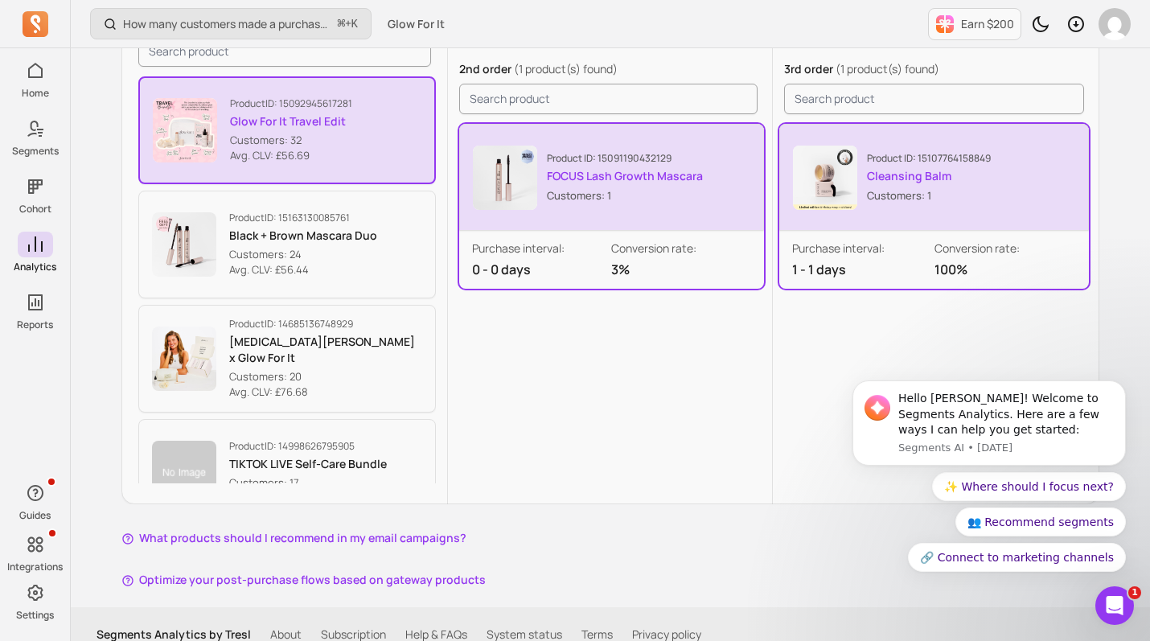
scroll to position [0, 0]
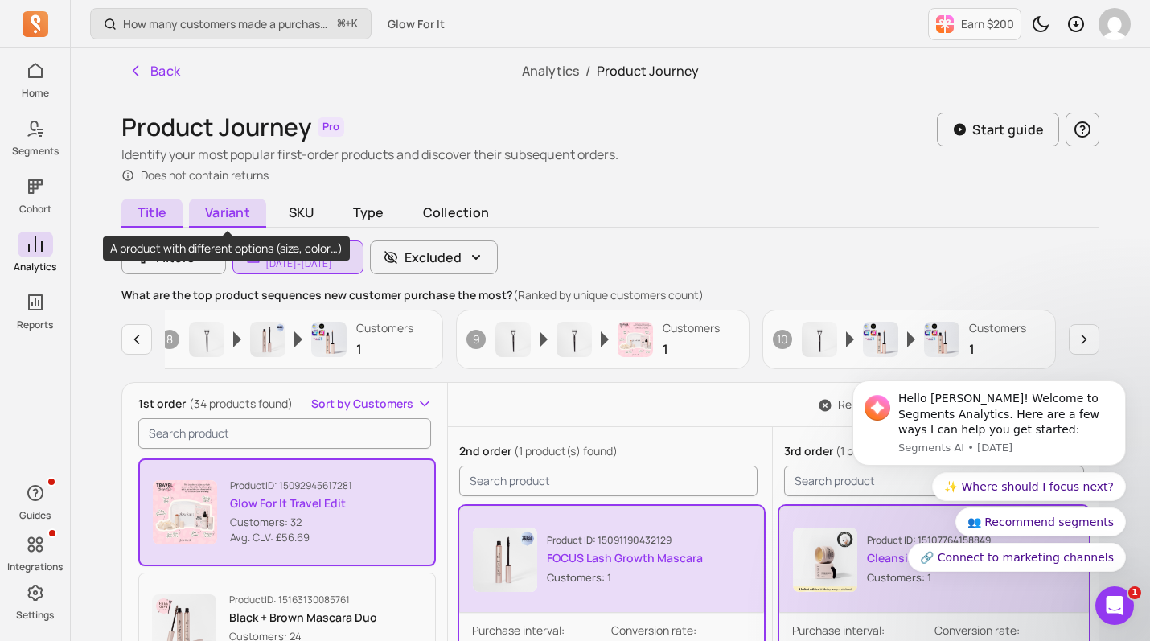
click at [236, 215] on span "Variant" at bounding box center [227, 213] width 77 height 29
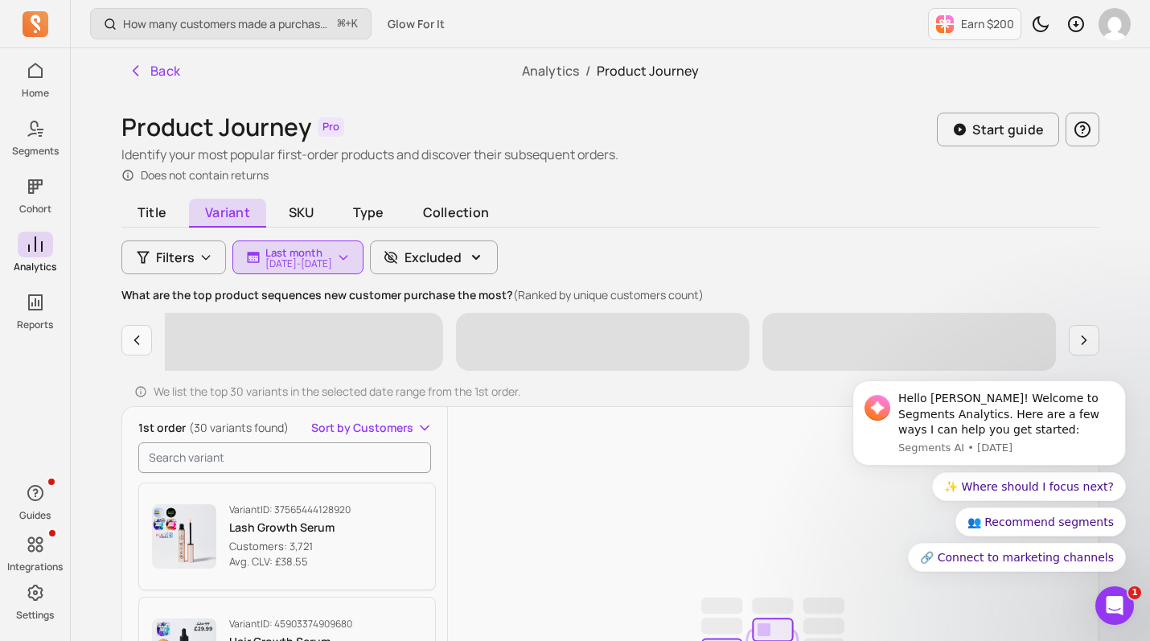
scroll to position [101, 0]
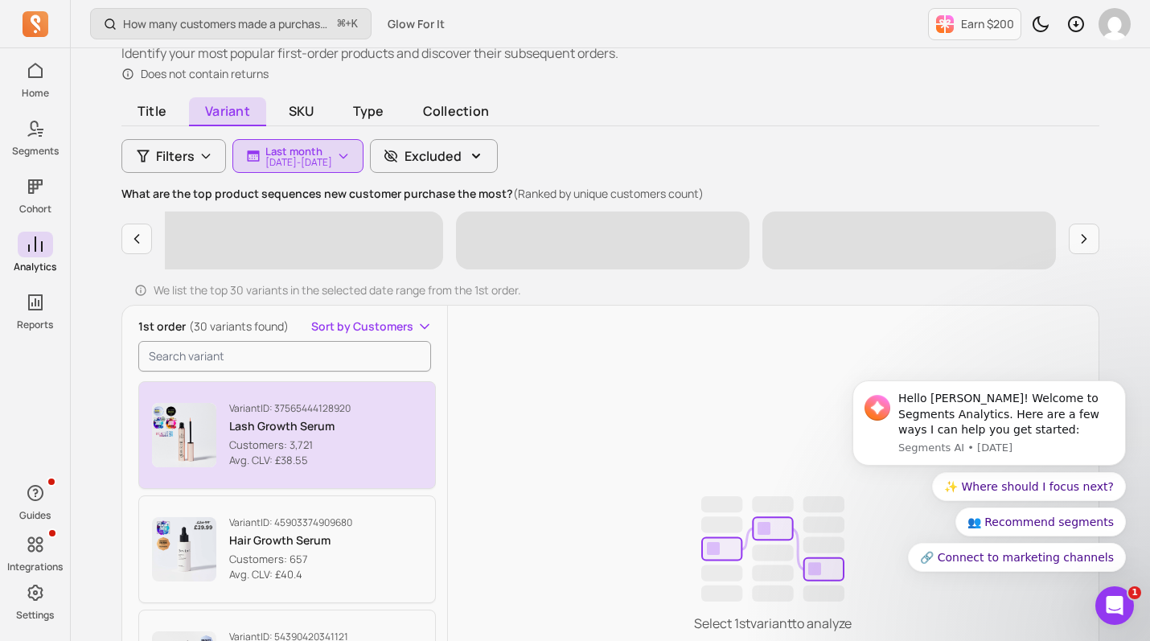
click at [245, 441] on p "Customers: 3,721" at bounding box center [289, 445] width 121 height 16
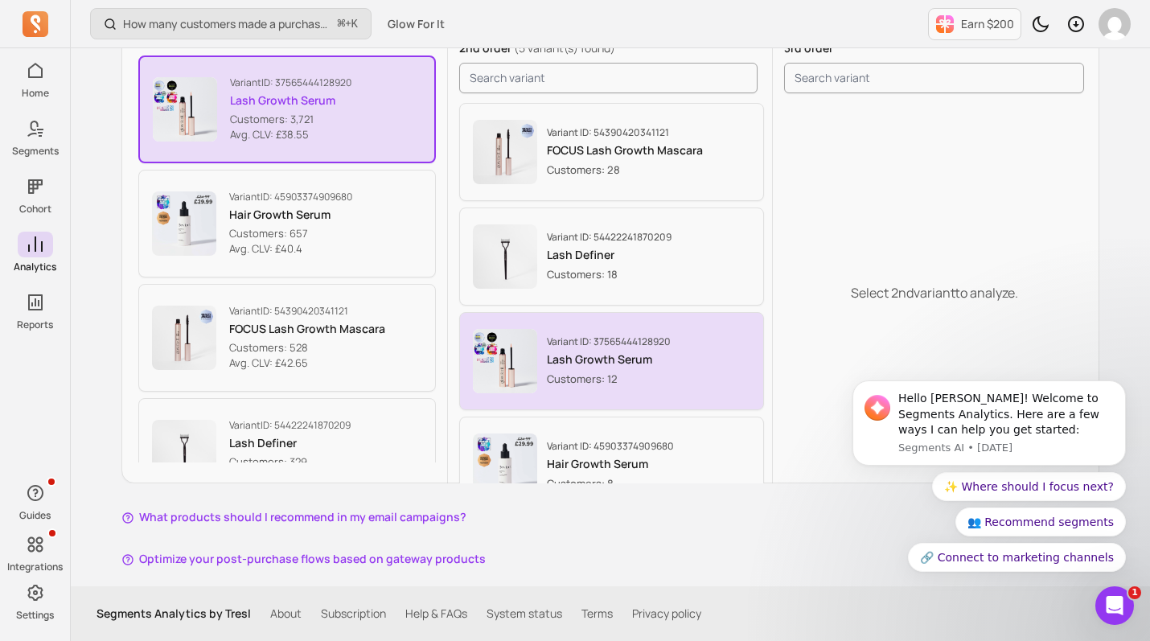
scroll to position [280, 0]
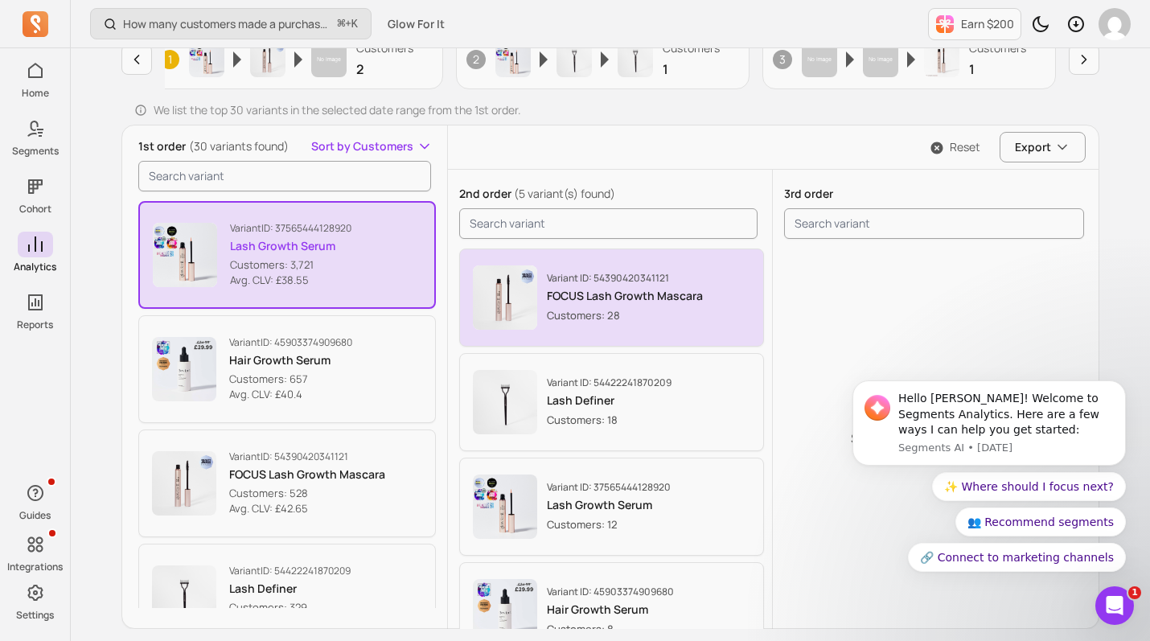
click at [630, 306] on div "Variant ID: 54390420341121 FOCUS Lash Growth Mascara Customers: 28" at bounding box center [625, 297] width 156 height 51
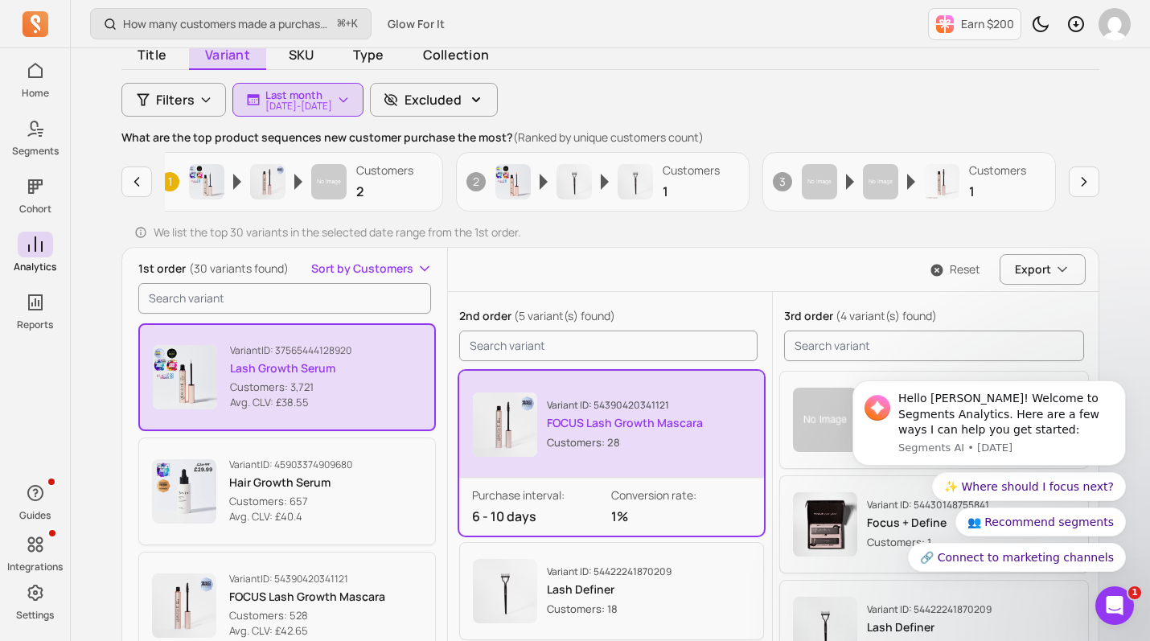
scroll to position [319, 0]
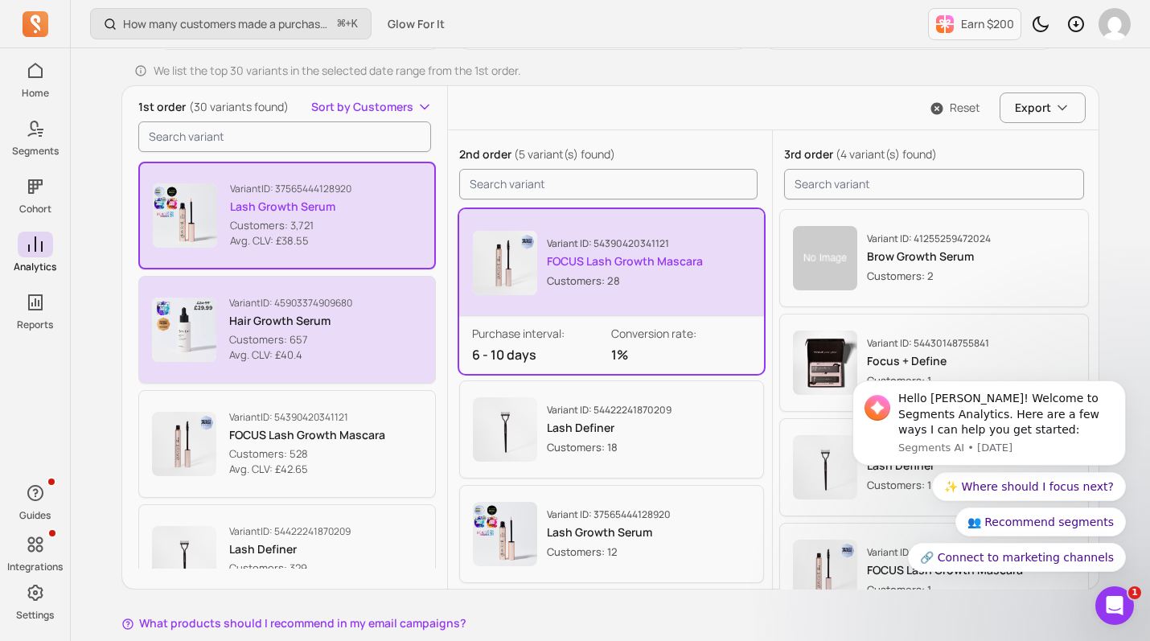
click at [345, 360] on p "Avg. CLV: £40.4" at bounding box center [290, 355] width 123 height 16
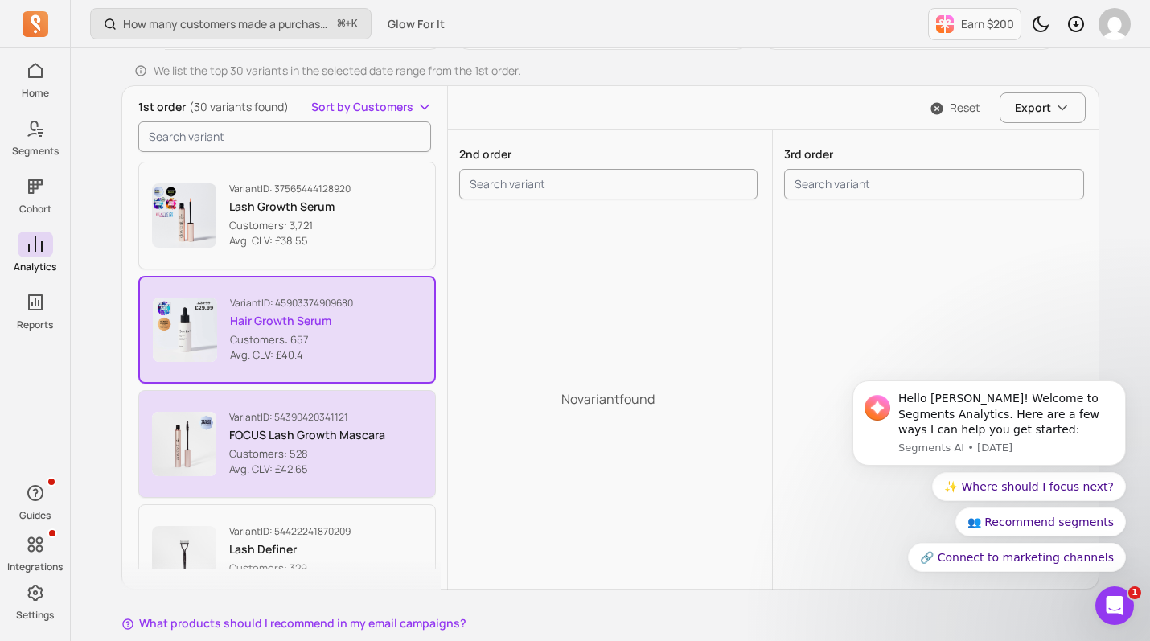
click at [352, 474] on p "Avg. CLV: £42.65" at bounding box center [307, 470] width 156 height 16
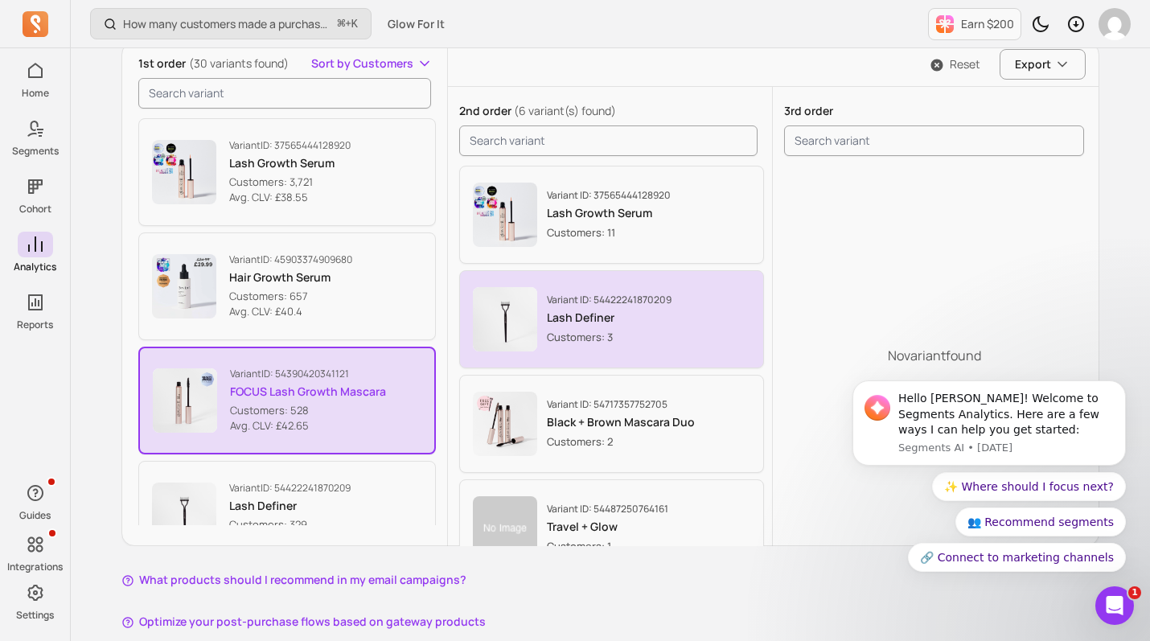
scroll to position [200, 0]
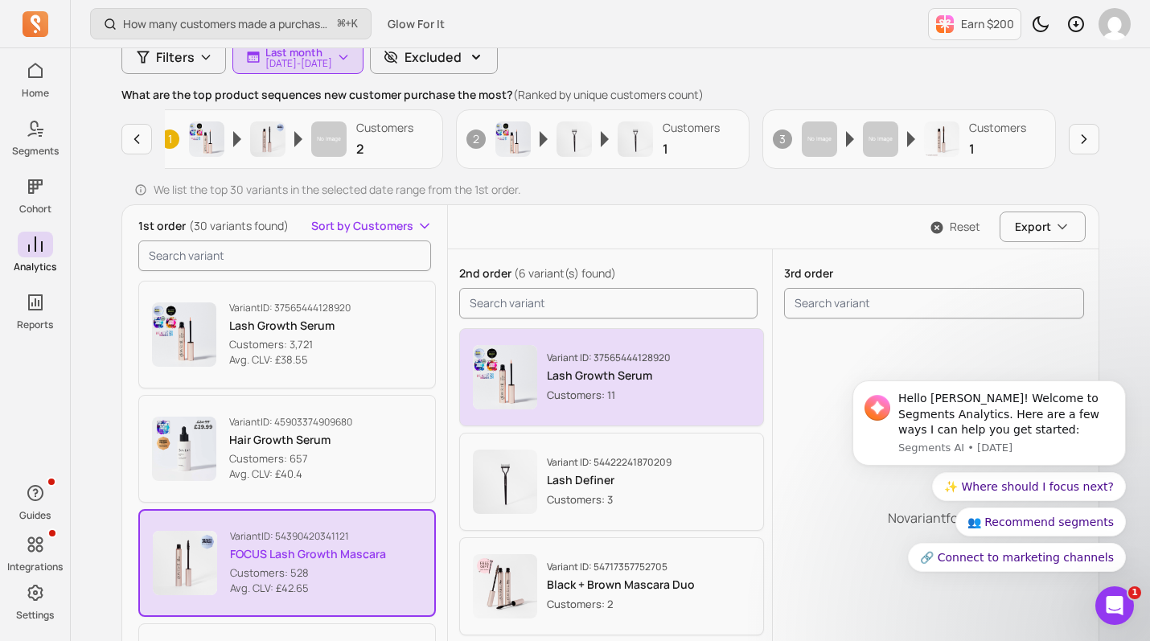
click at [652, 372] on p "Lash Growth Serum" at bounding box center [609, 375] width 124 height 16
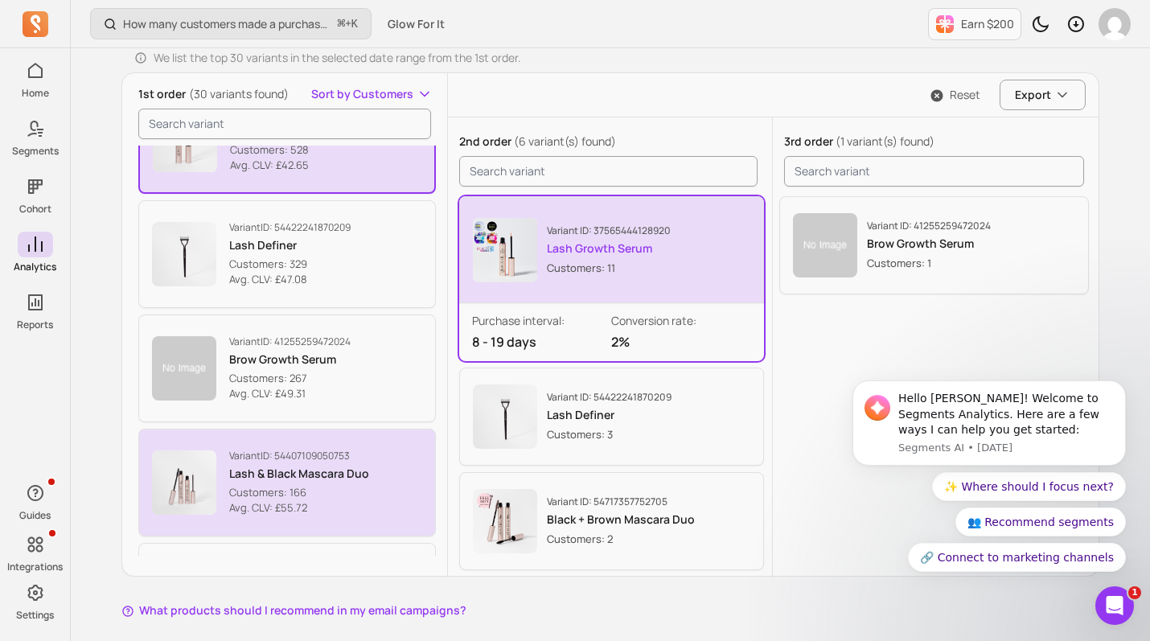
scroll to position [324, 0]
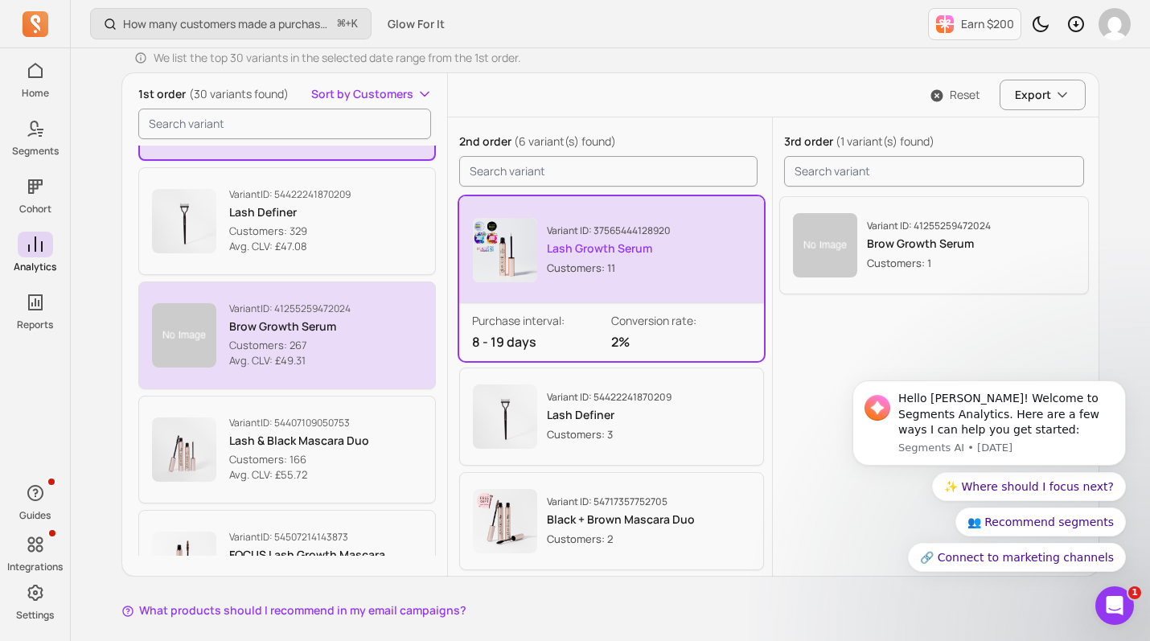
click at [342, 332] on p "Brow Growth Serum" at bounding box center [289, 326] width 121 height 16
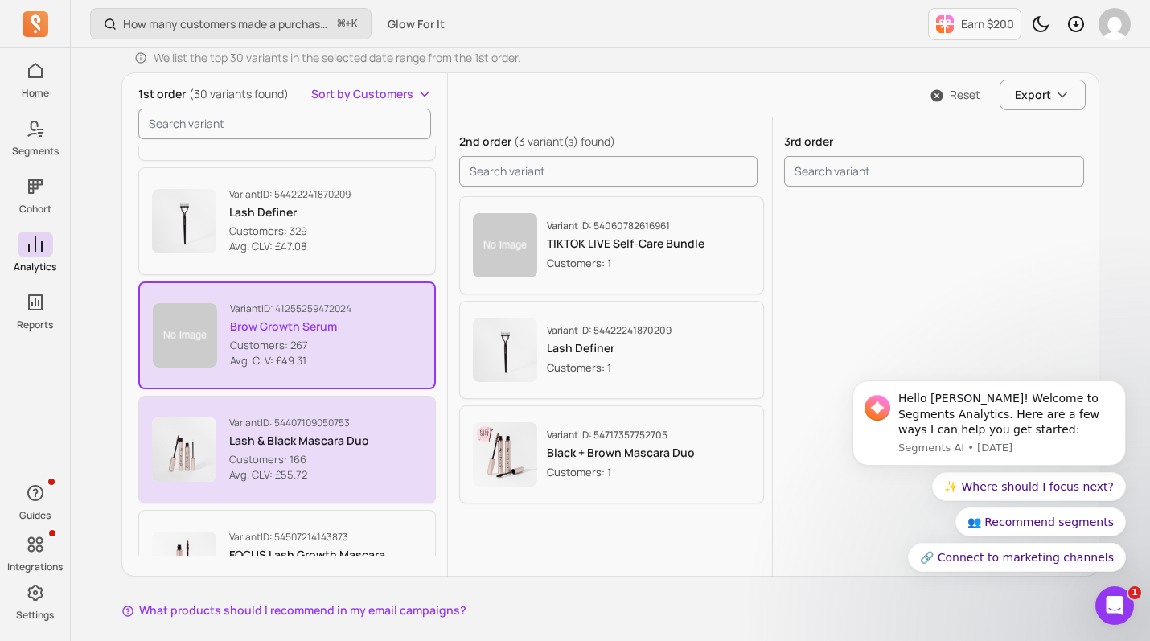
click at [395, 494] on button "Variant ID: 54407109050753 Lash & Black Mascara Duo Customers: 166 Avg. CLV: £5…" at bounding box center [286, 450] width 297 height 108
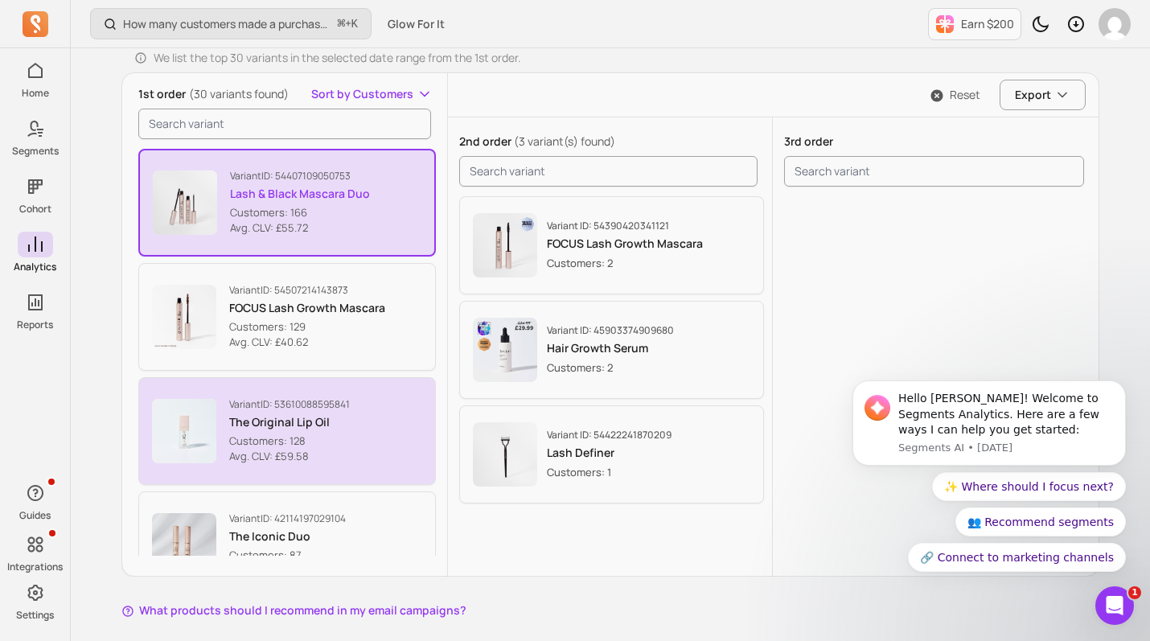
scroll to position [574, 0]
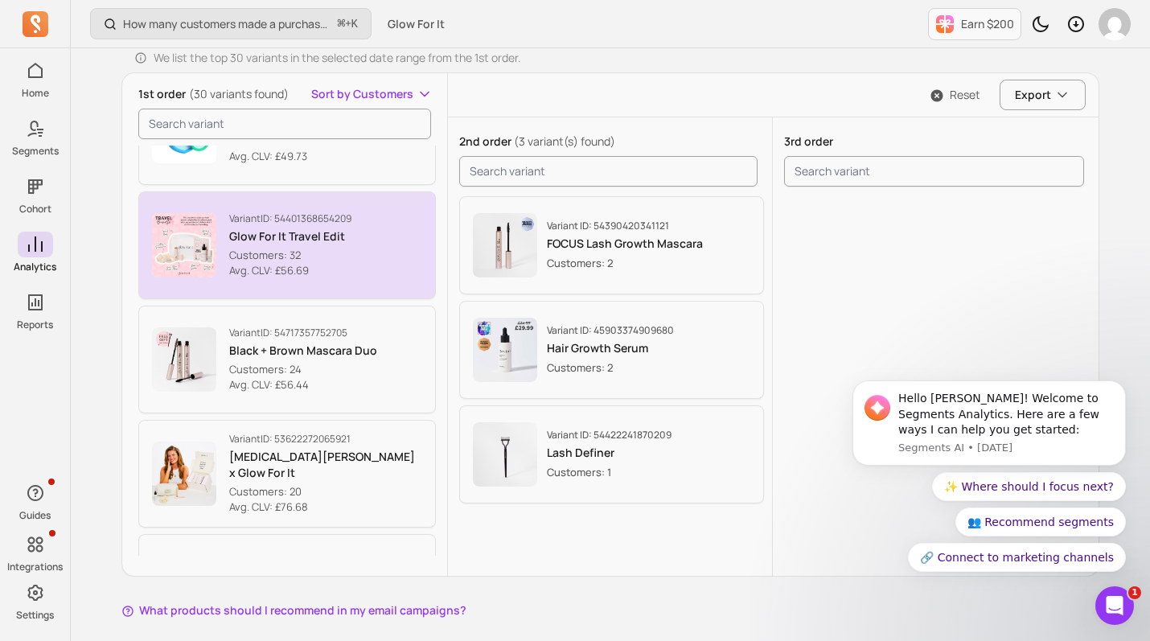
click at [362, 252] on button "Variant ID: 54401368654209 Glow For It Travel Edit Customers: 32 Avg. CLV: £56.…" at bounding box center [286, 245] width 297 height 108
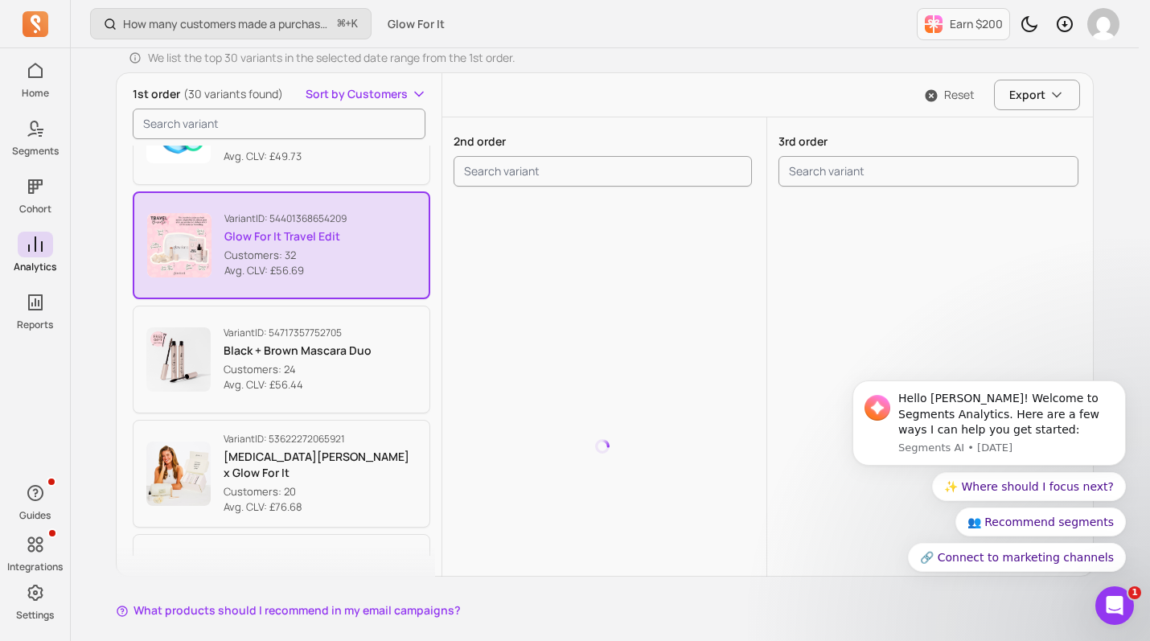
scroll to position [1484, 0]
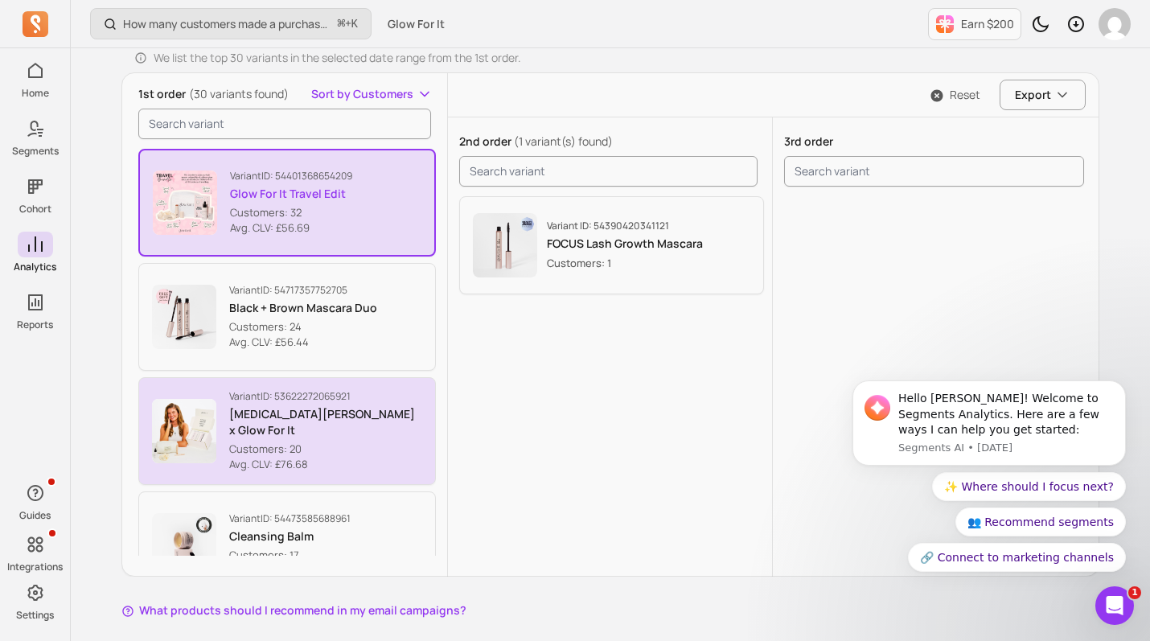
click at [330, 464] on button "Variant ID: 53622272065921 [MEDICAL_DATA][PERSON_NAME] x Glow For It Customers:…" at bounding box center [286, 431] width 297 height 108
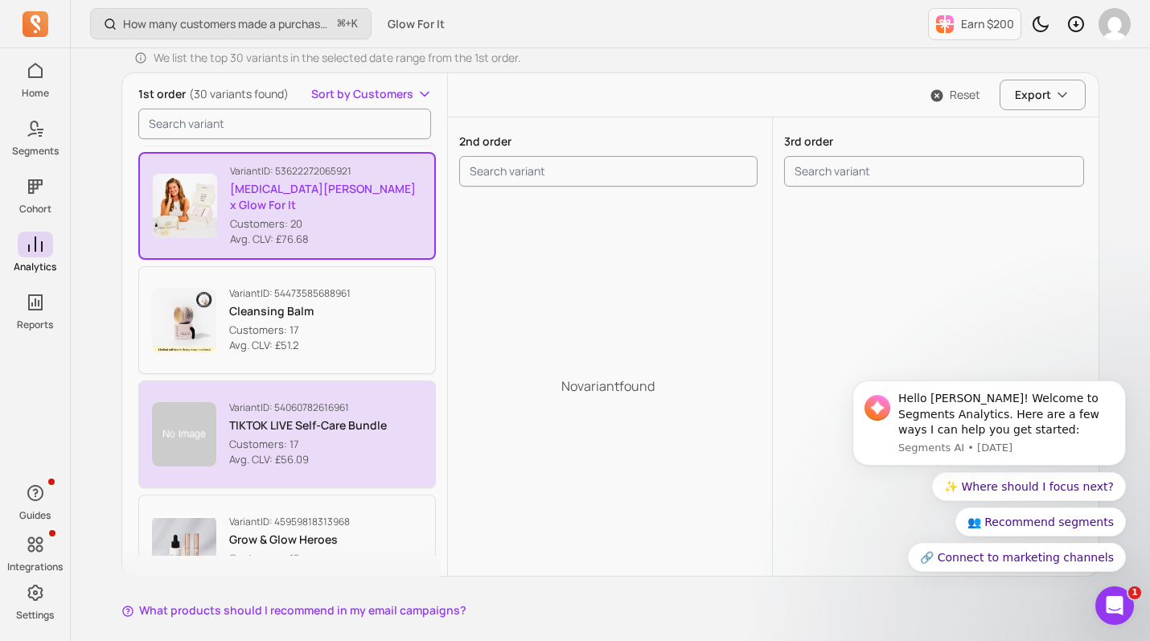
scroll to position [1569, 0]
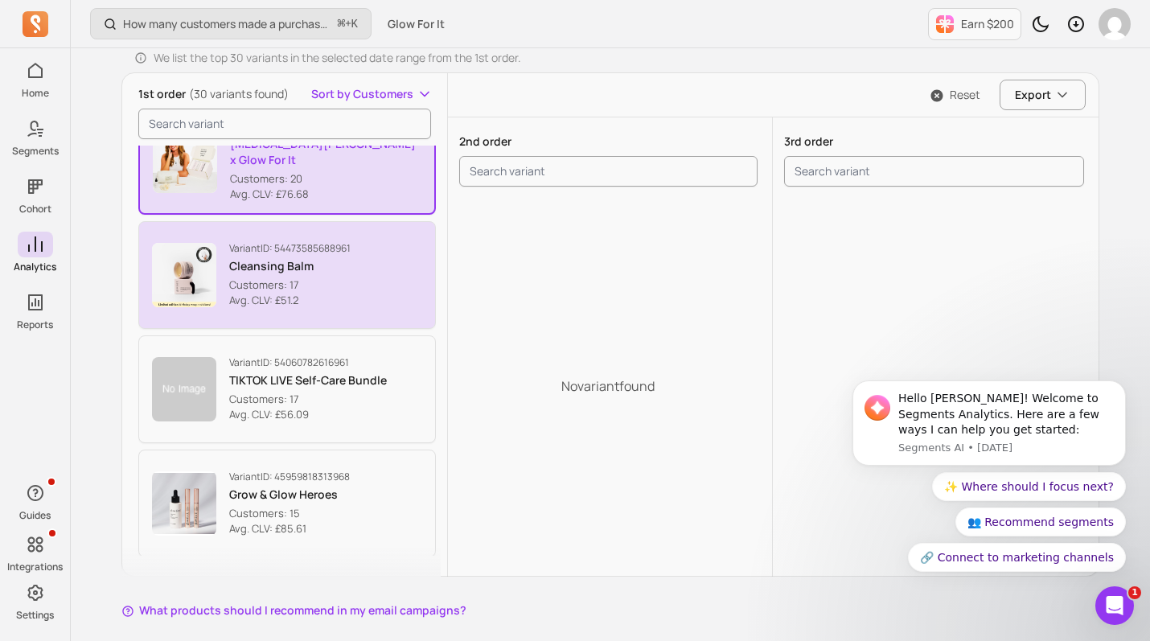
click at [299, 292] on p "Customers: 17" at bounding box center [289, 285] width 121 height 16
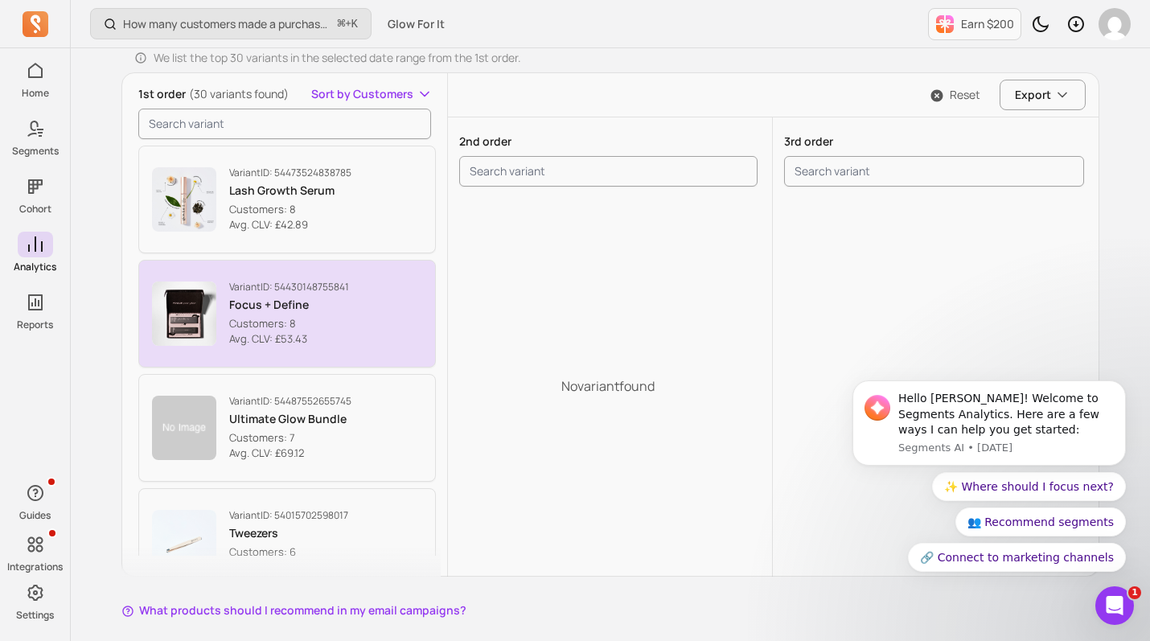
scroll to position [2758, 0]
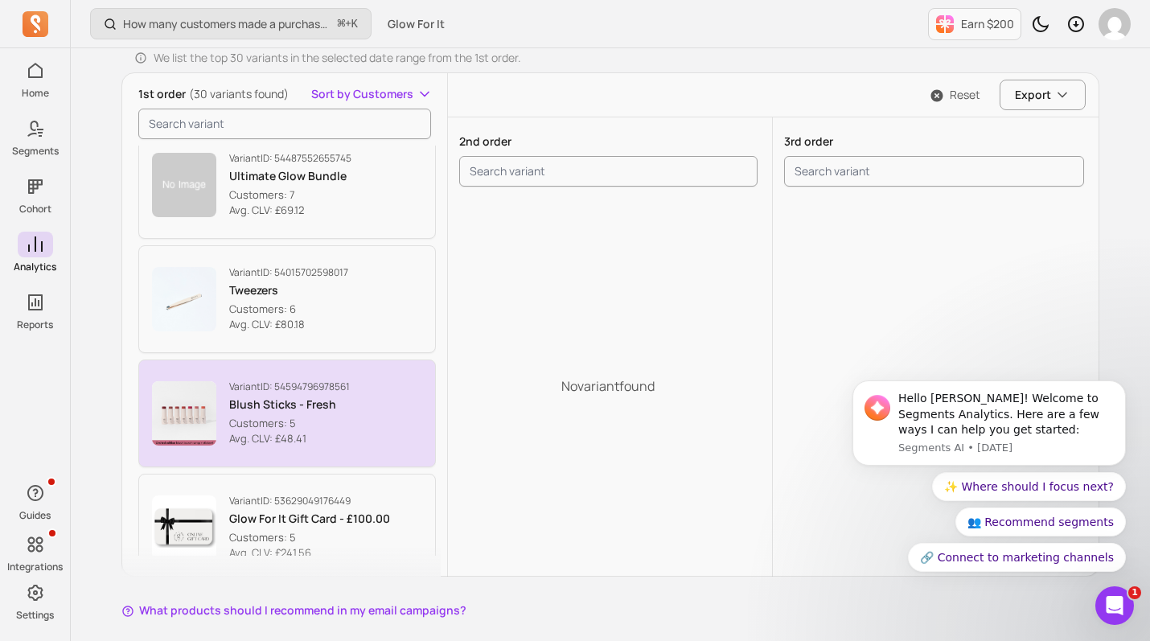
click at [404, 424] on button "Variant ID: 54594796978561 Blush Sticks - Fresh Customers: 5 Avg. CLV: £48.41" at bounding box center [286, 413] width 297 height 108
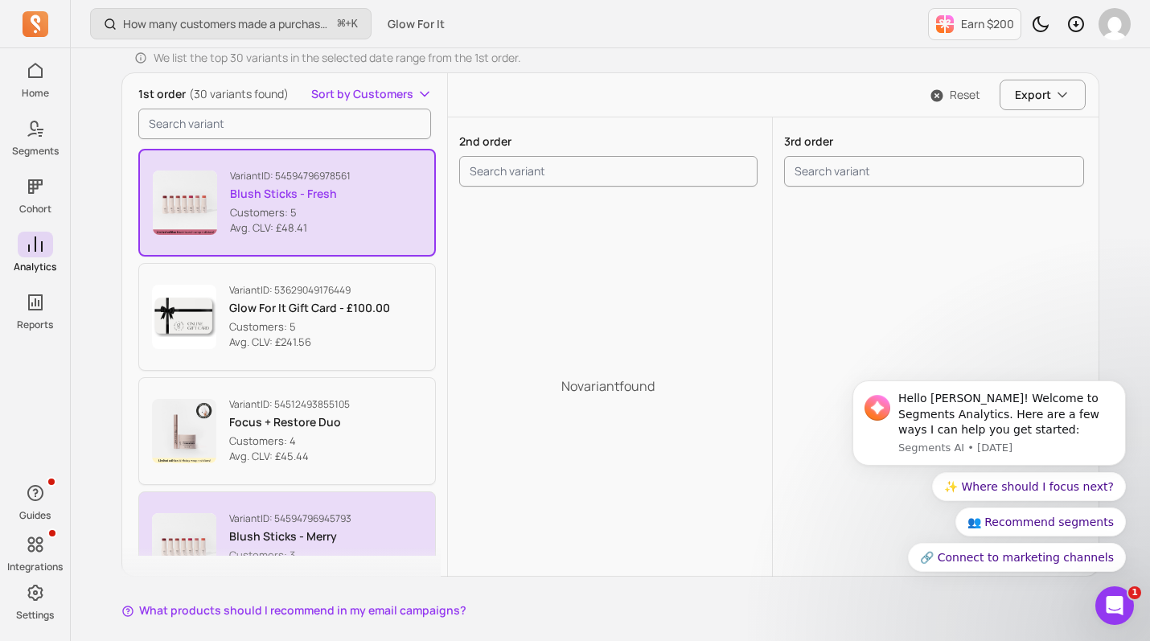
scroll to position [425, 0]
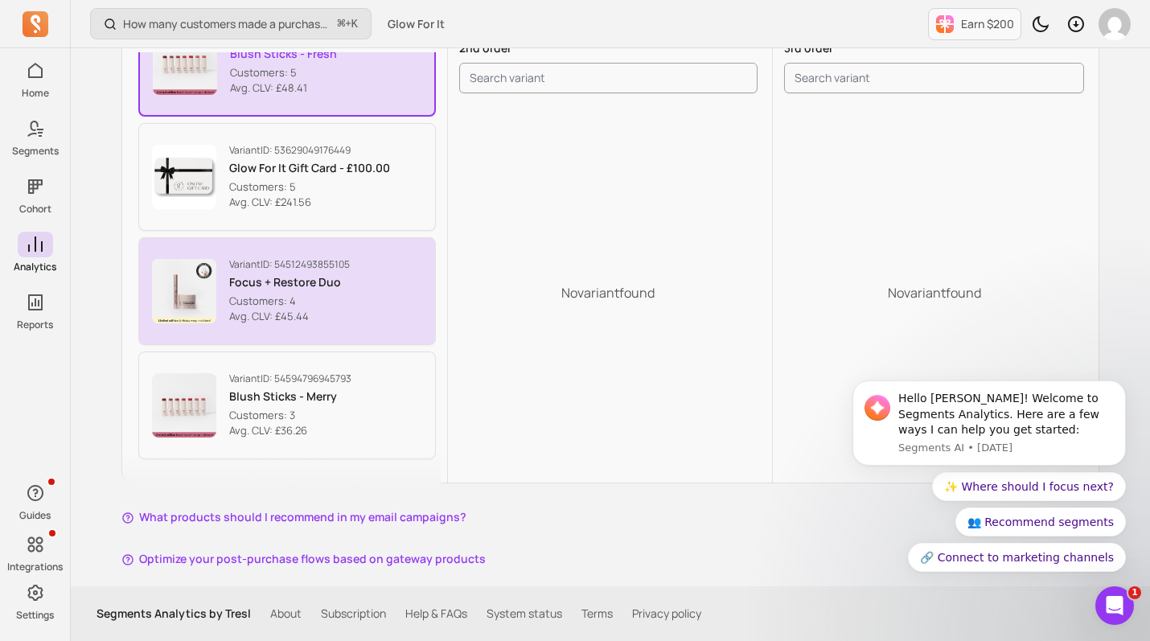
click at [344, 329] on button "Variant ID: 54512493855105 Focus + Restore Duo Customers: 4 Avg. CLV: £45.44" at bounding box center [286, 291] width 297 height 108
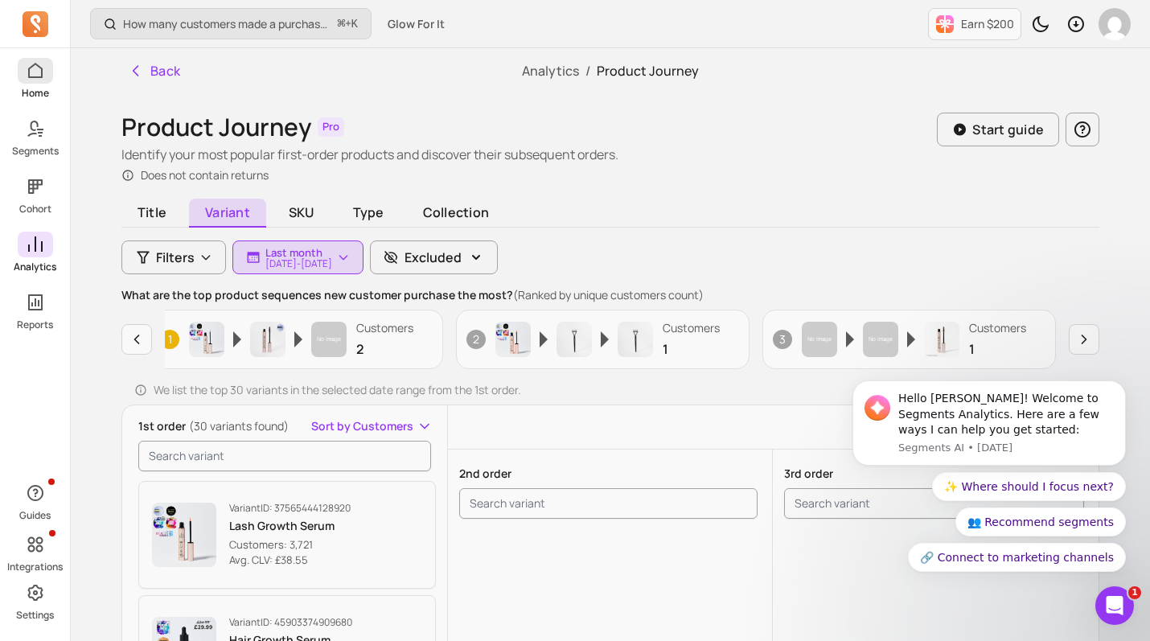
click at [37, 80] on icon at bounding box center [35, 70] width 19 height 19
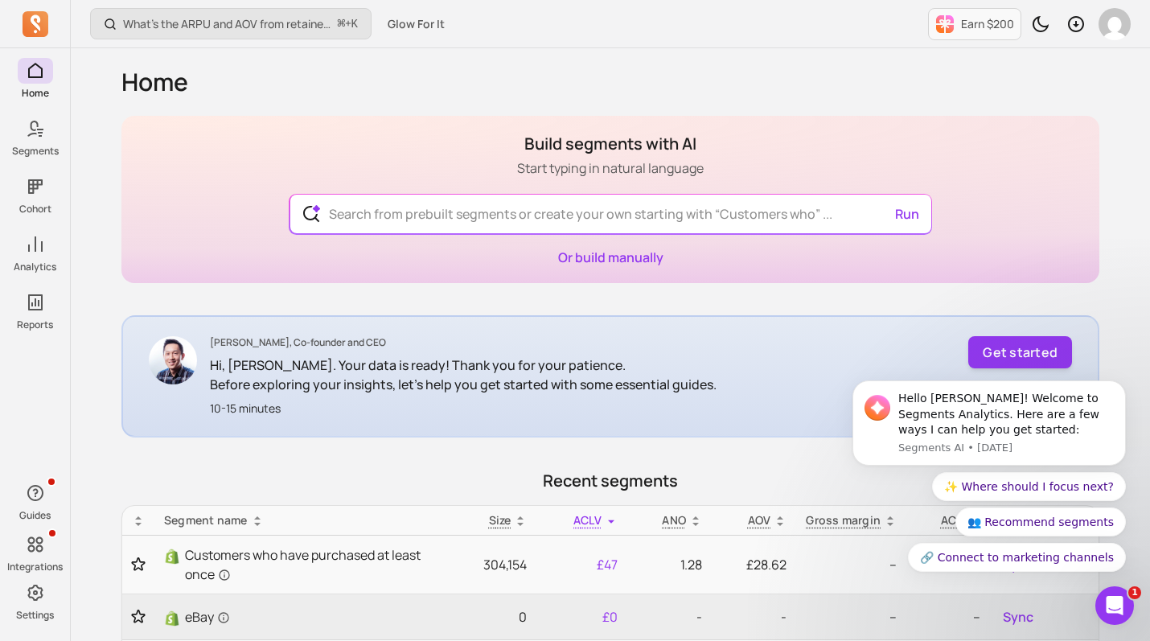
scroll to position [24, 0]
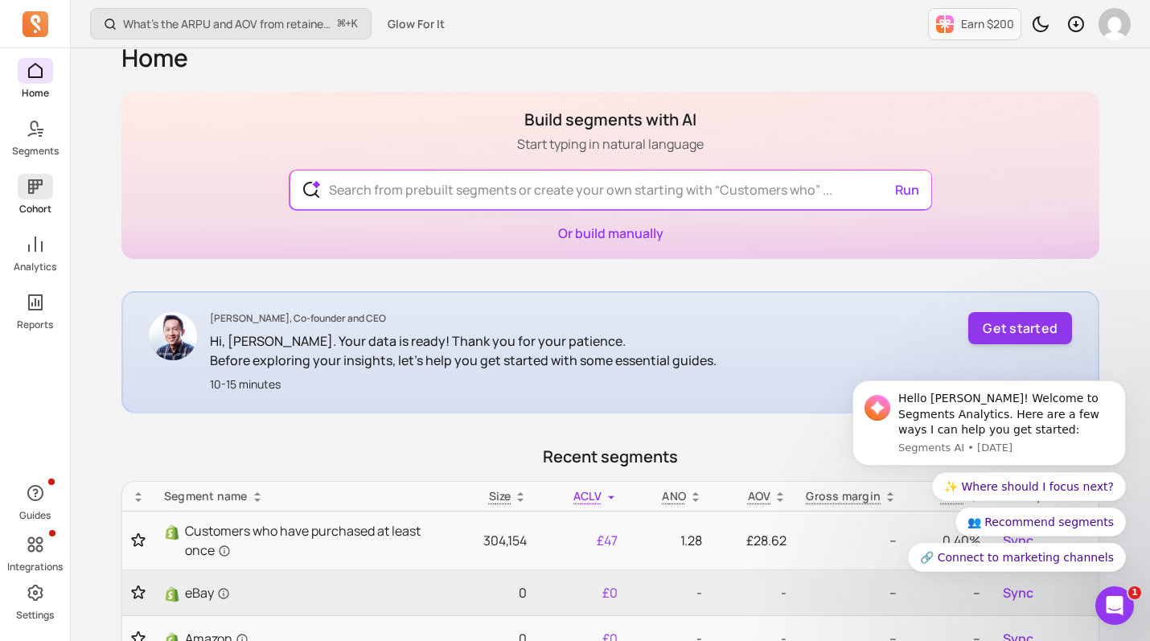
click at [35, 195] on icon at bounding box center [35, 186] width 19 height 19
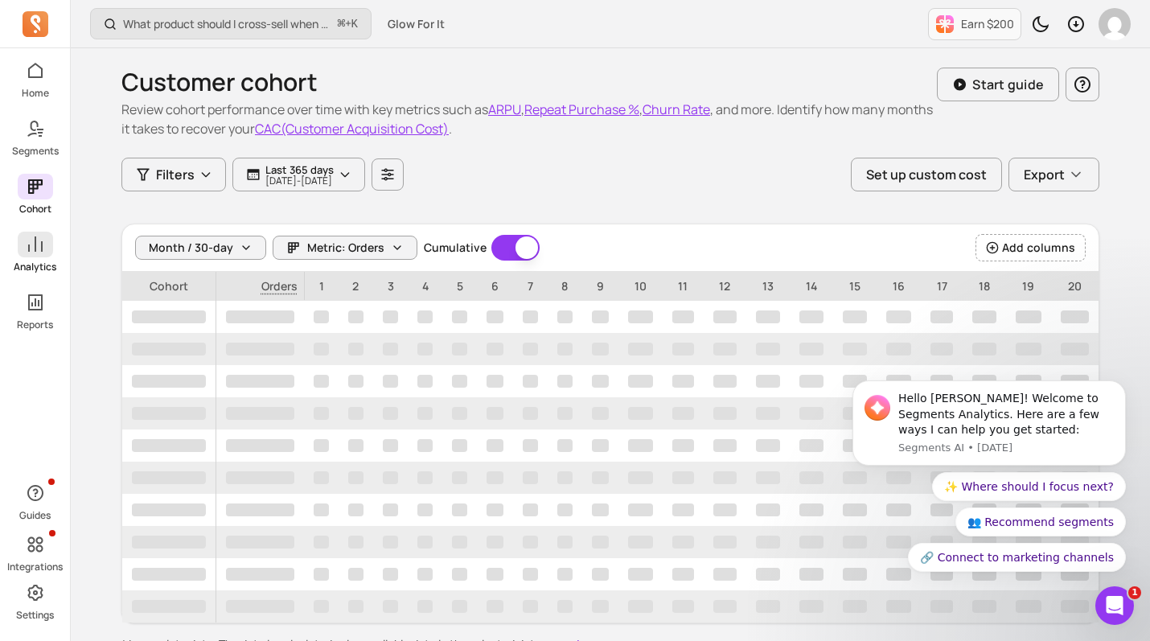
click at [43, 252] on icon at bounding box center [35, 244] width 19 height 19
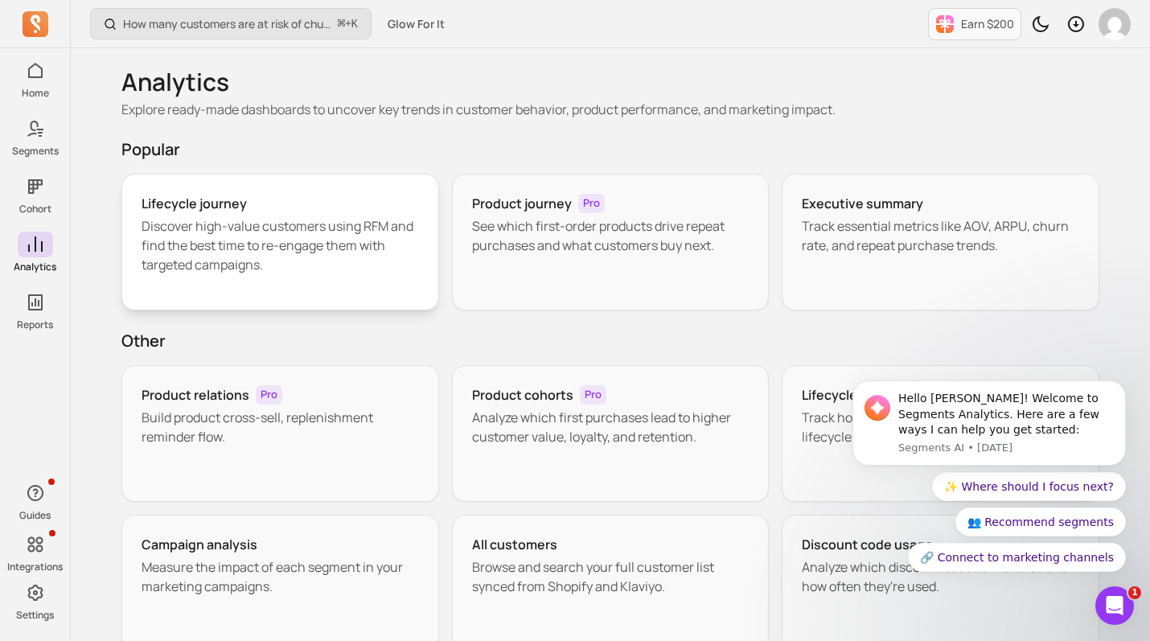
click at [355, 232] on p "Discover high-value customers using RFM and find the best time to re-engage the…" at bounding box center [280, 245] width 277 height 58
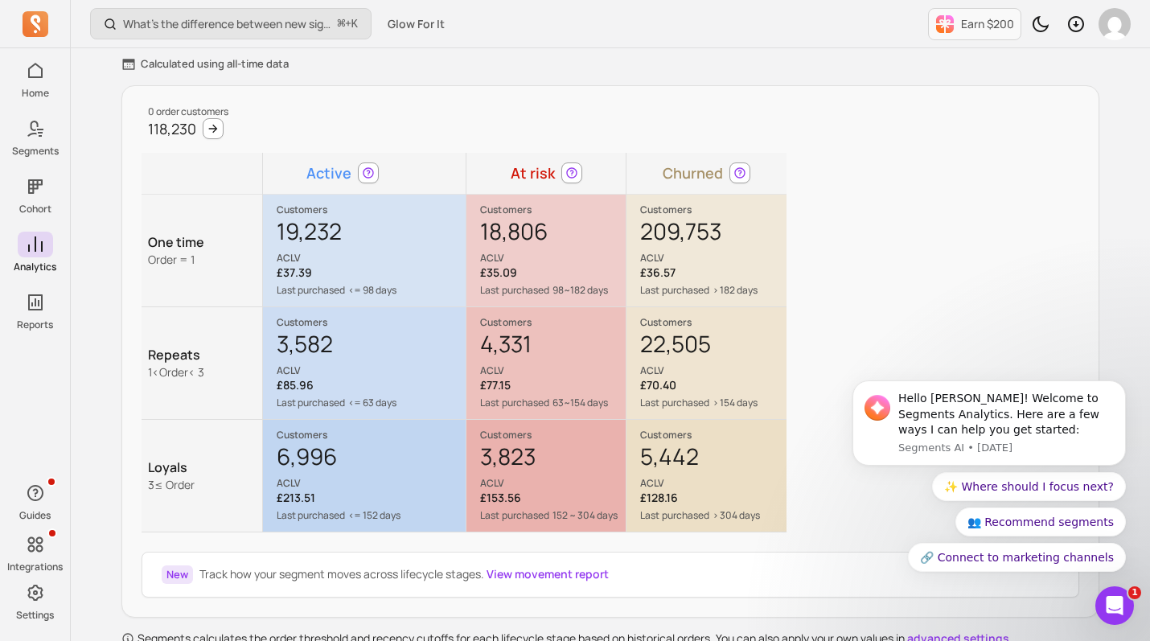
scroll to position [213, 0]
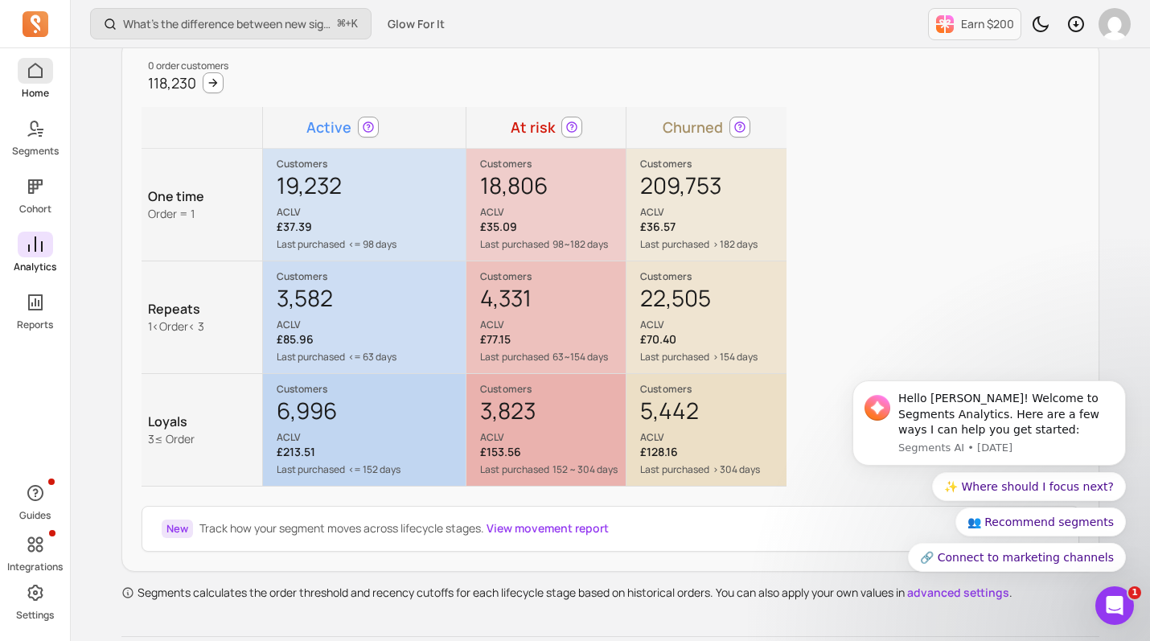
click at [35, 81] on span at bounding box center [35, 71] width 35 height 26
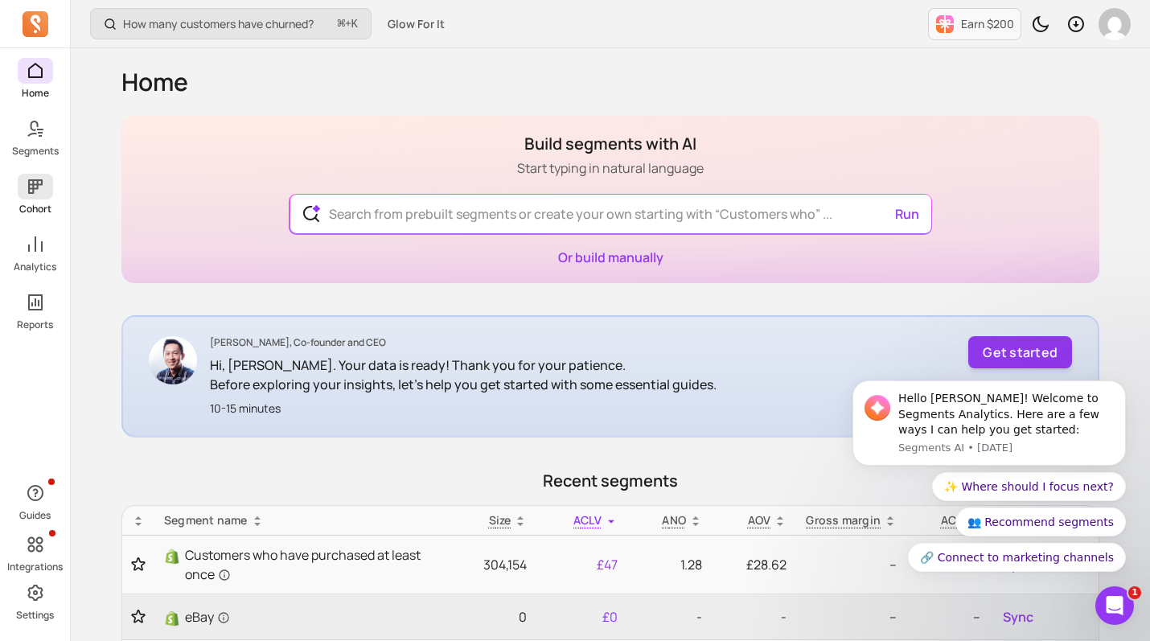
click at [32, 205] on p "Cohort" at bounding box center [35, 209] width 32 height 13
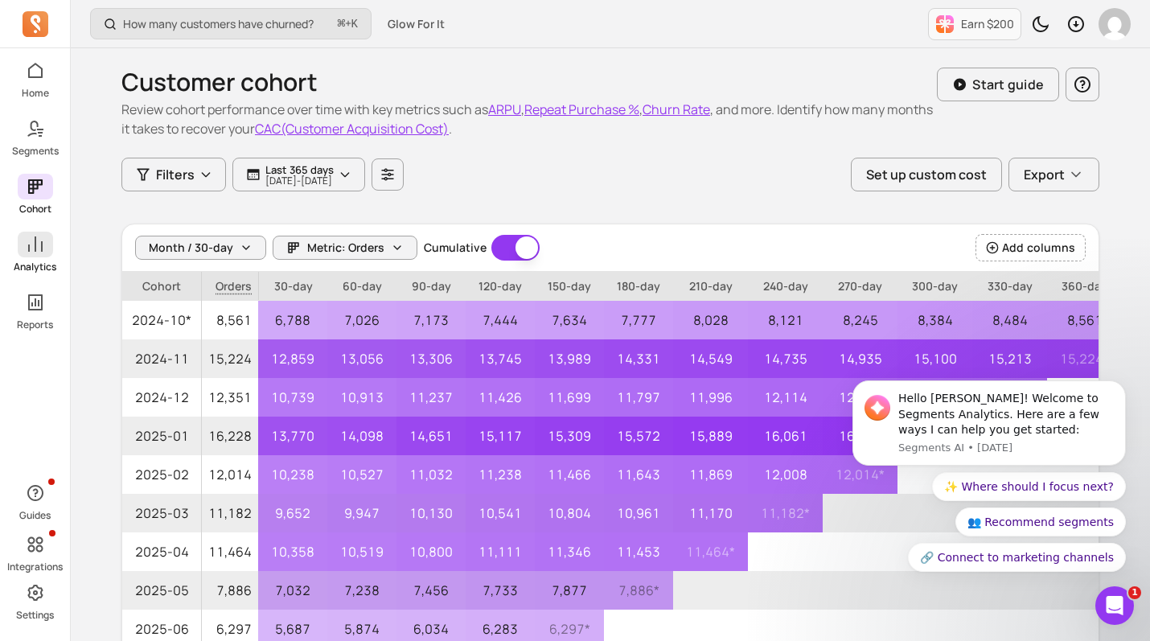
click at [43, 258] on link "Analytics" at bounding box center [35, 253] width 70 height 42
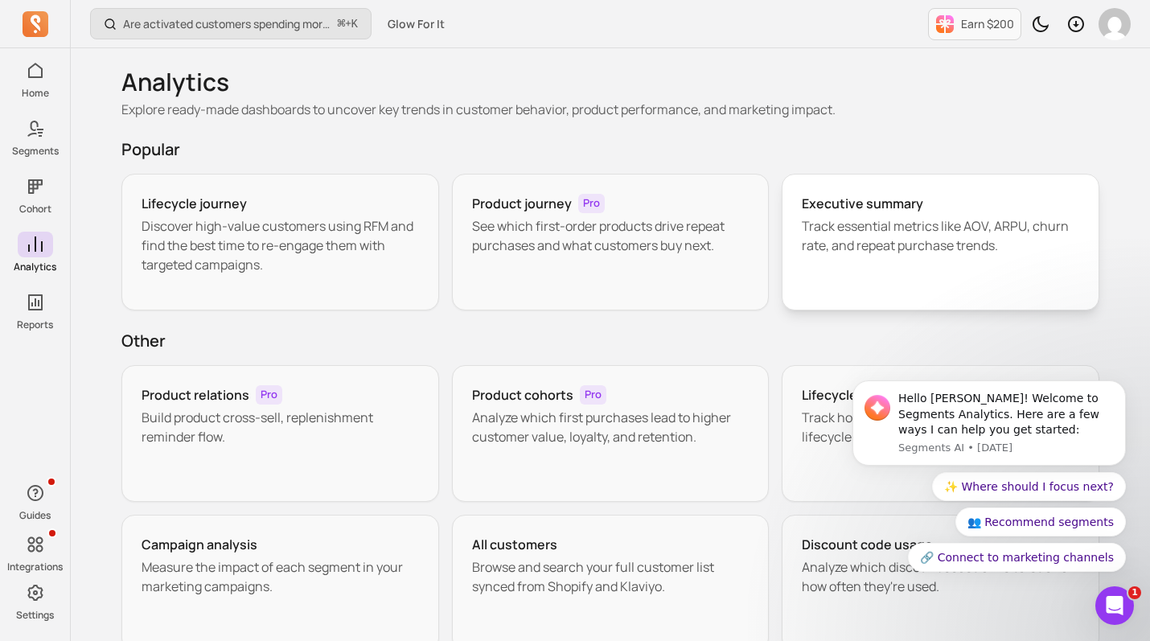
click at [914, 255] on div "Executive summary Track essential metrics like AOV, ARPU, churn rate, and repea…" at bounding box center [941, 242] width 318 height 137
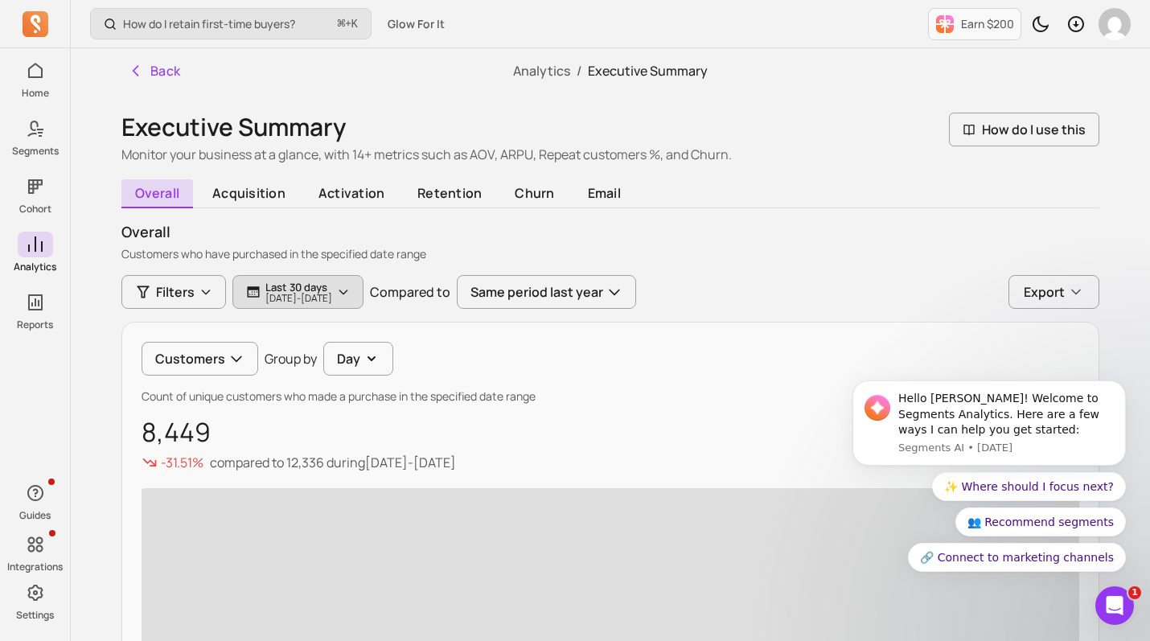
click at [332, 288] on p "Last 30 days" at bounding box center [298, 287] width 67 height 13
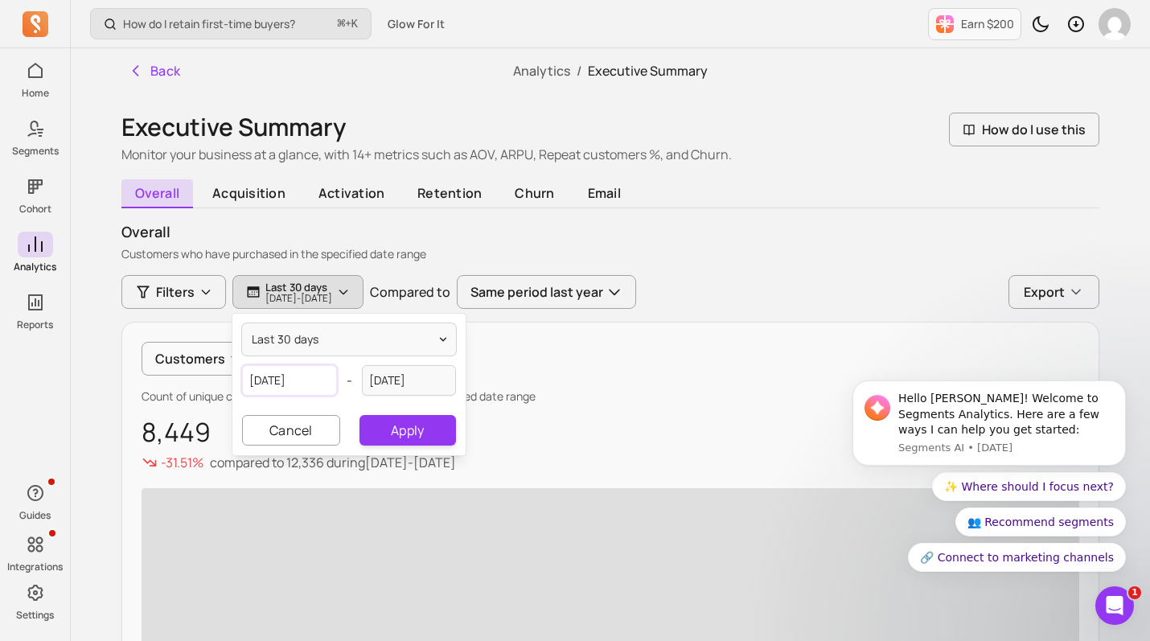
click at [310, 370] on input "[DATE]" at bounding box center [289, 380] width 95 height 31
select select "2025"
select select "September"
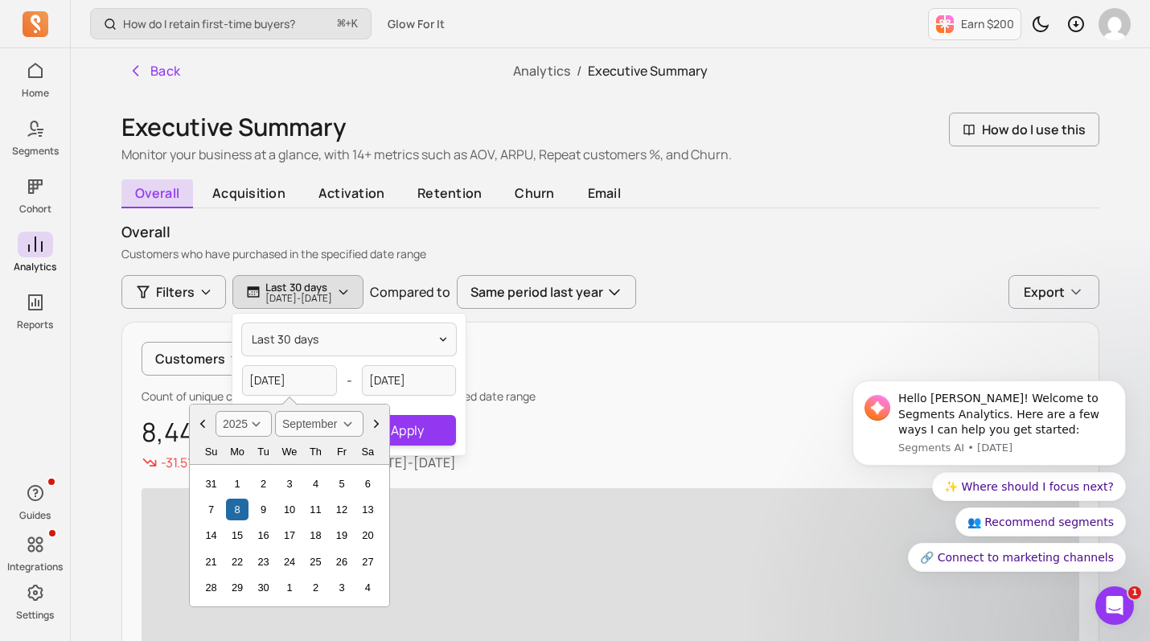
drag, startPoint x: 230, startPoint y: 480, endPoint x: 240, endPoint y: 477, distance: 10.2
click at [230, 480] on div "1" at bounding box center [237, 484] width 22 height 22
type input "[DATE]"
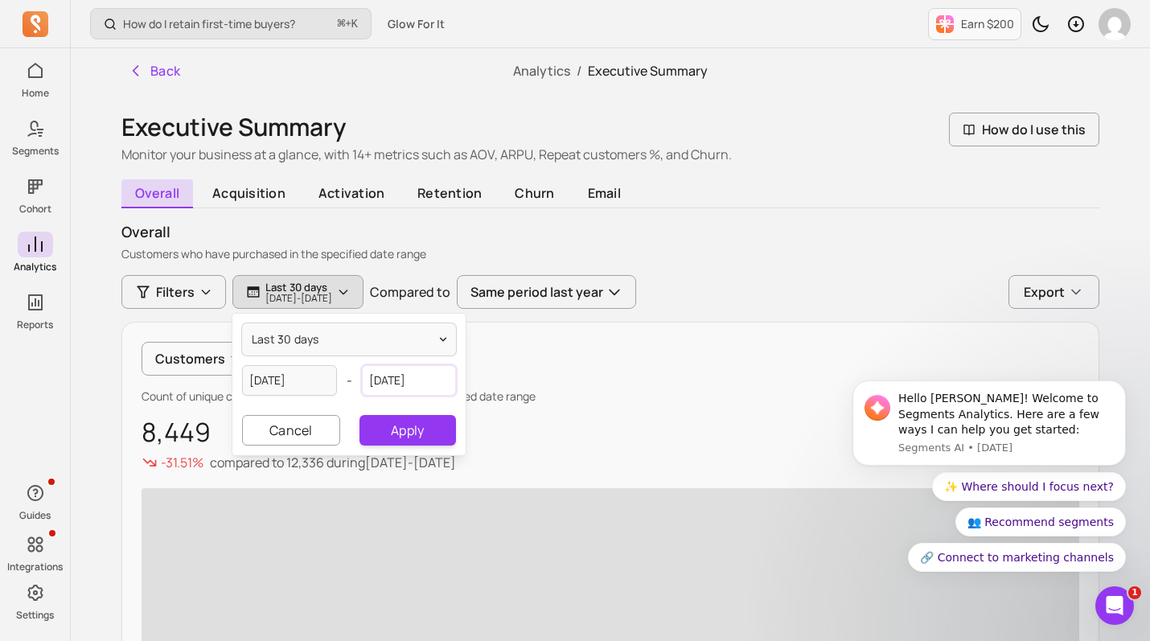
click at [433, 381] on input "[DATE]" at bounding box center [409, 380] width 95 height 31
select select "2025"
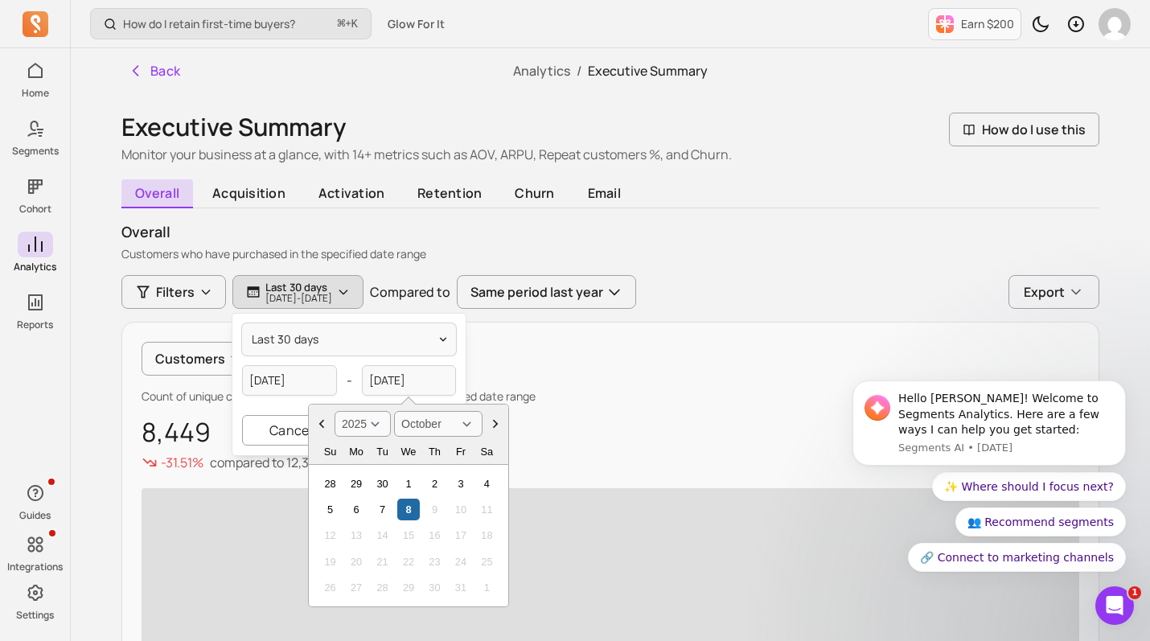
click at [323, 428] on icon "Choose Date" at bounding box center [322, 424] width 16 height 16
select select "September"
click at [377, 589] on div "30" at bounding box center [382, 587] width 22 height 22
type input "[DATE]"
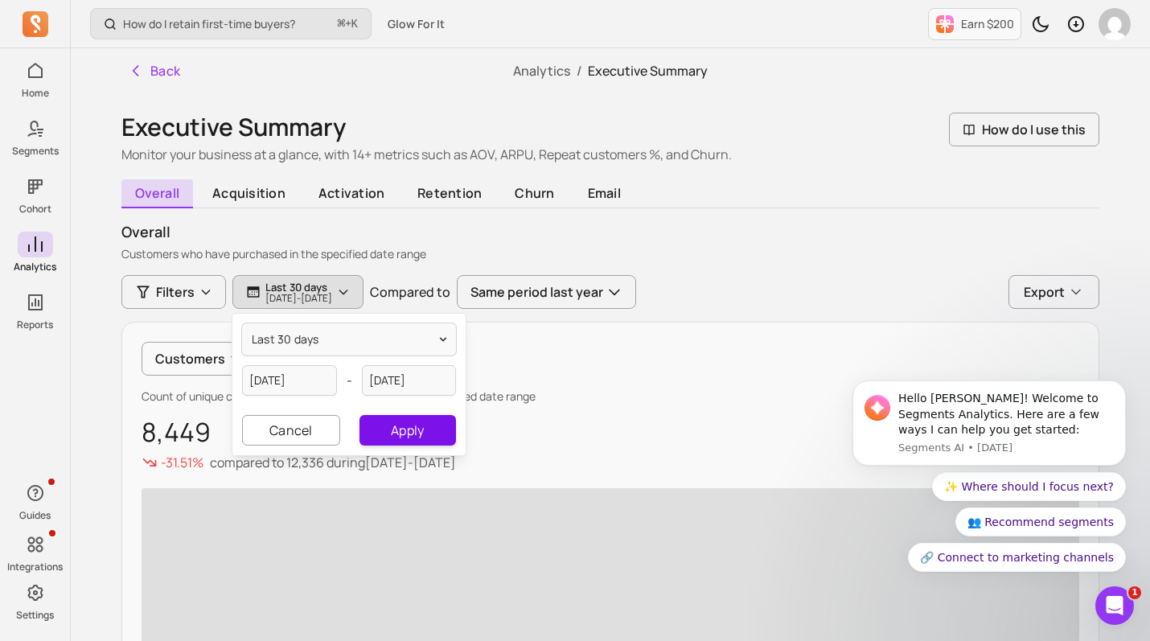
click at [425, 433] on button "Apply" at bounding box center [407, 430] width 96 height 31
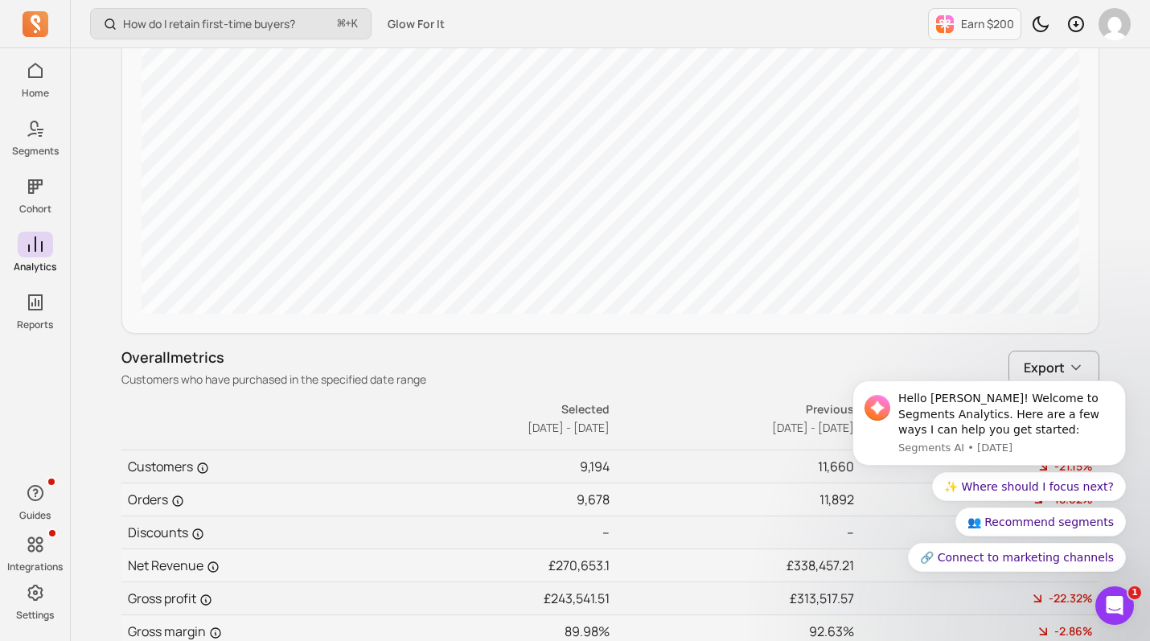
scroll to position [820, 0]
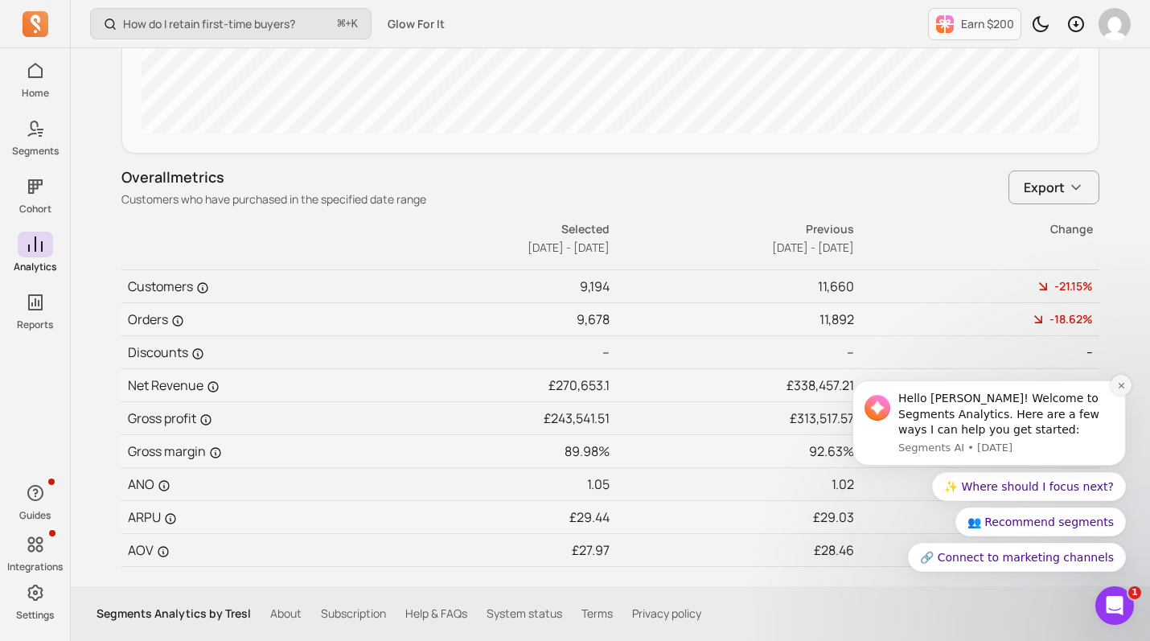
click at [1122, 384] on icon "Dismiss notification" at bounding box center [1121, 385] width 9 height 9
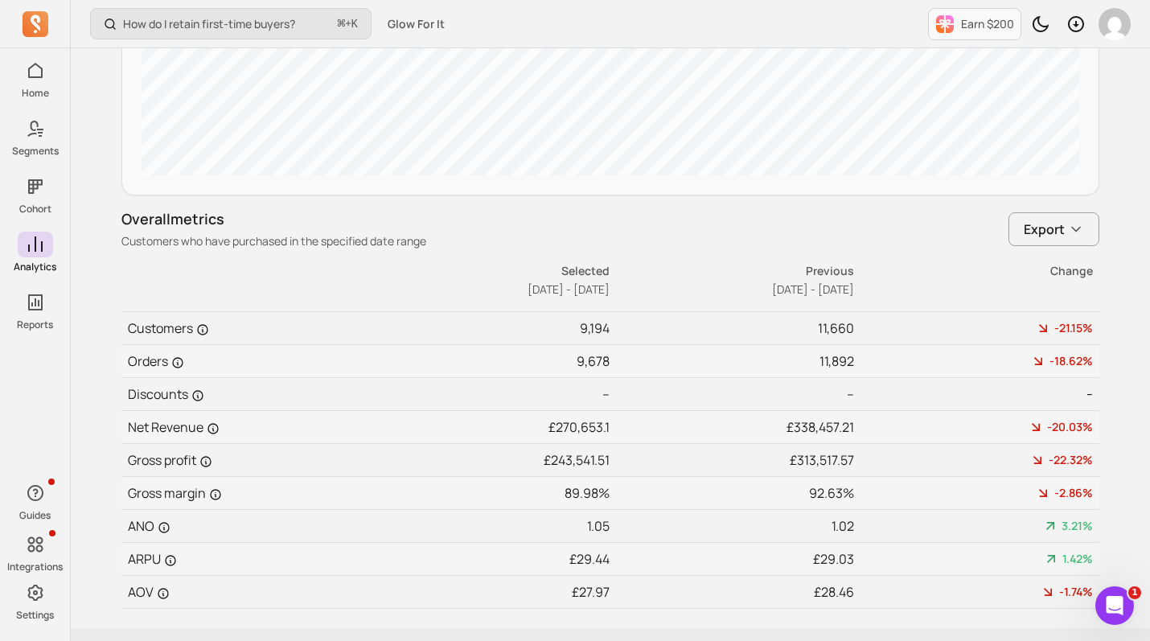
scroll to position [782, 0]
